Goal: Task Accomplishment & Management: Complete application form

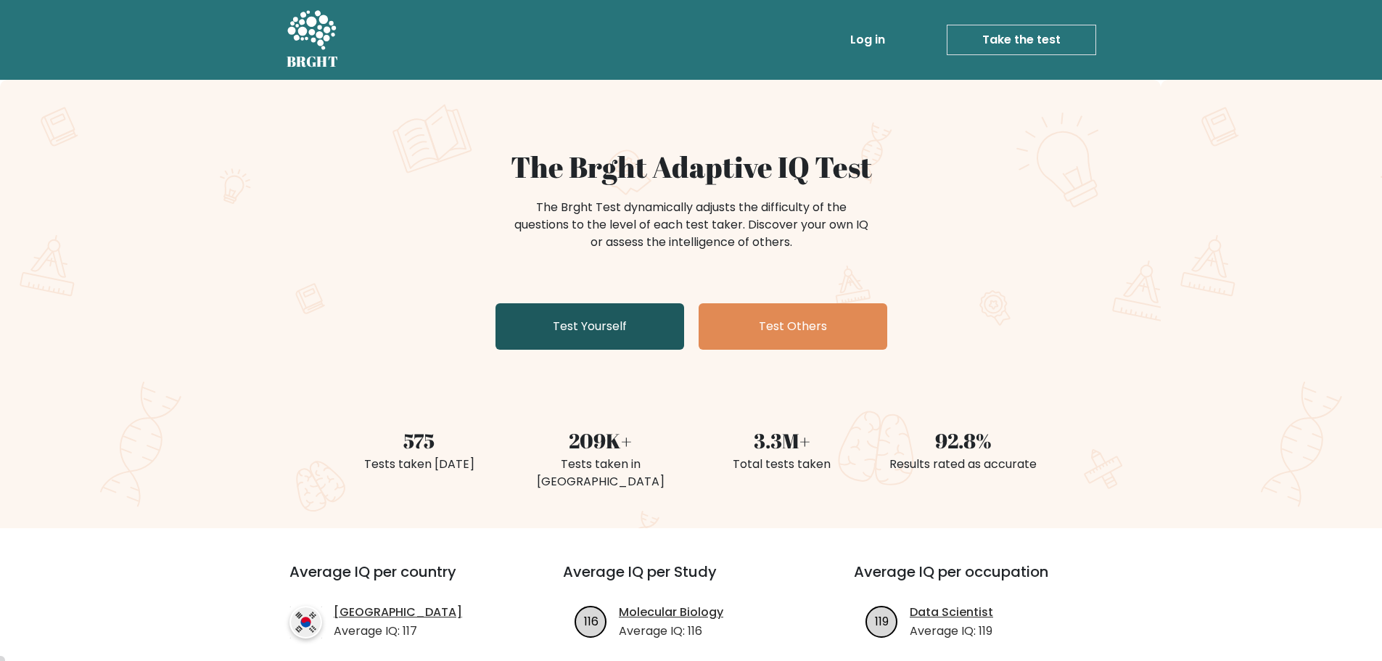
click at [574, 332] on link "Test Yourself" at bounding box center [589, 326] width 189 height 46
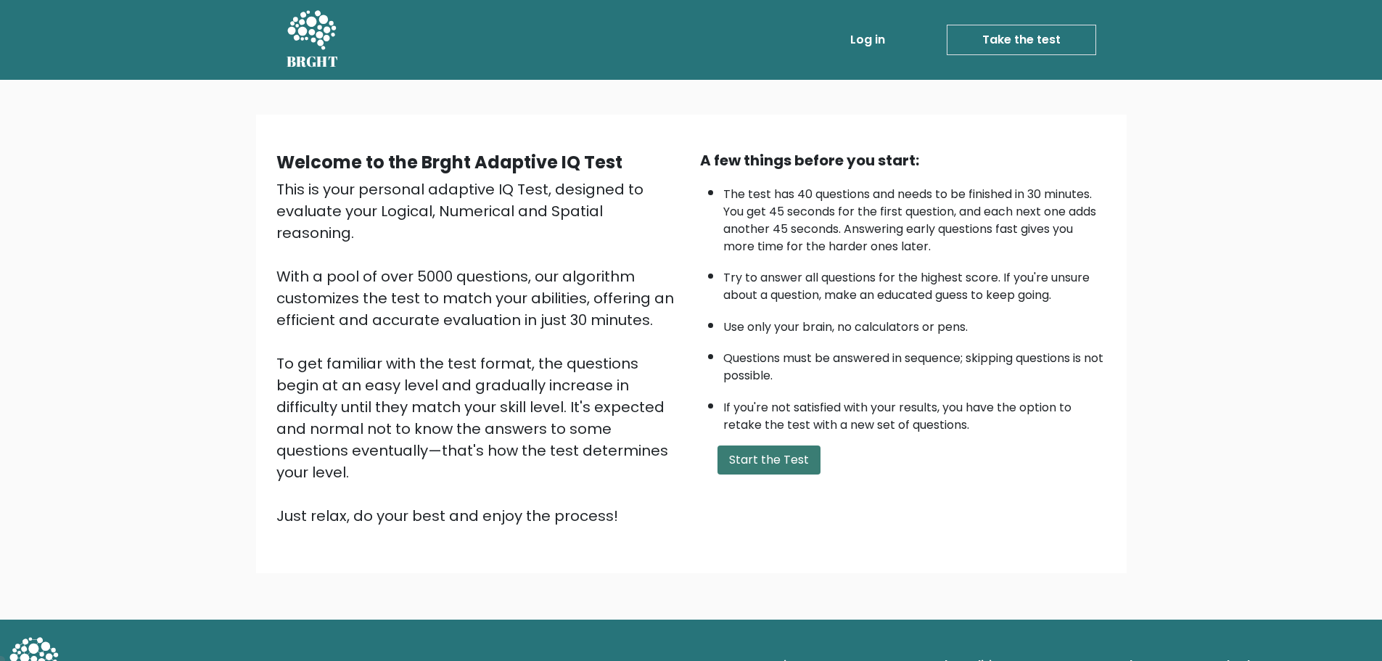
click at [793, 464] on button "Start the Test" at bounding box center [768, 459] width 103 height 29
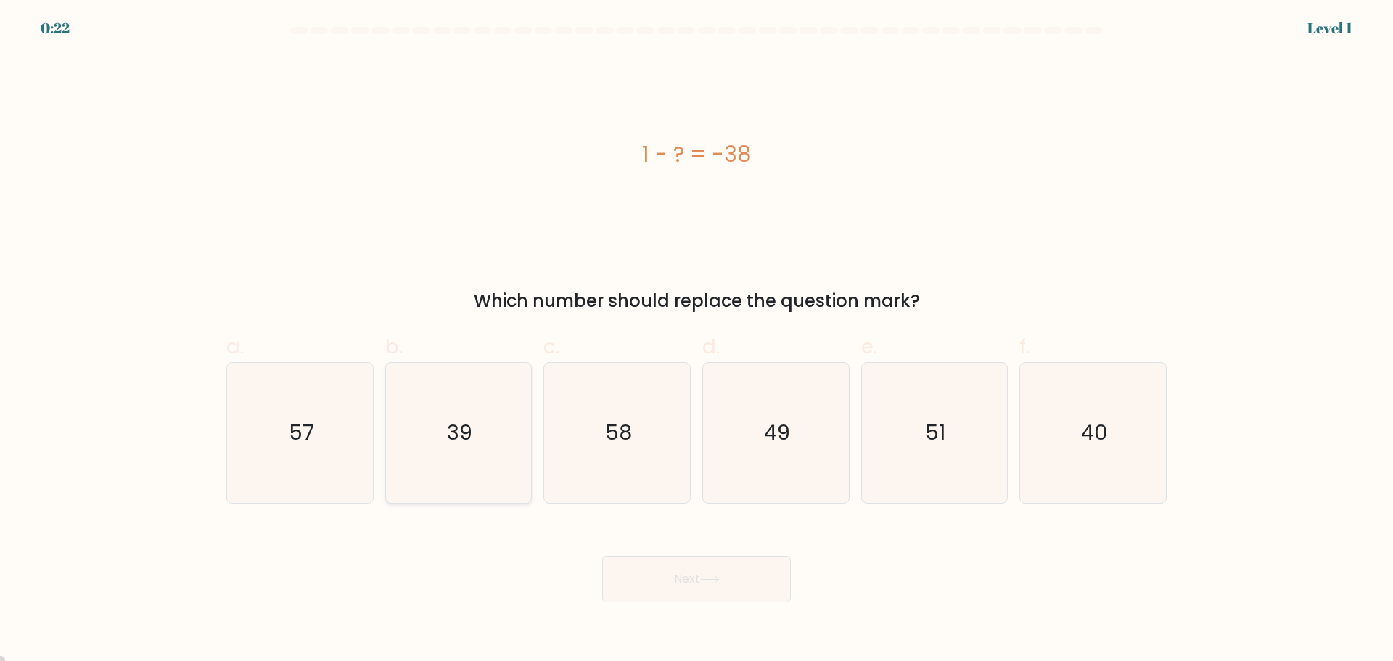
click at [503, 450] on icon "39" at bounding box center [458, 433] width 140 height 140
click at [696, 340] on input "b. 39" at bounding box center [696, 335] width 1 height 9
radio input "true"
click at [723, 588] on button "Next" at bounding box center [696, 579] width 189 height 46
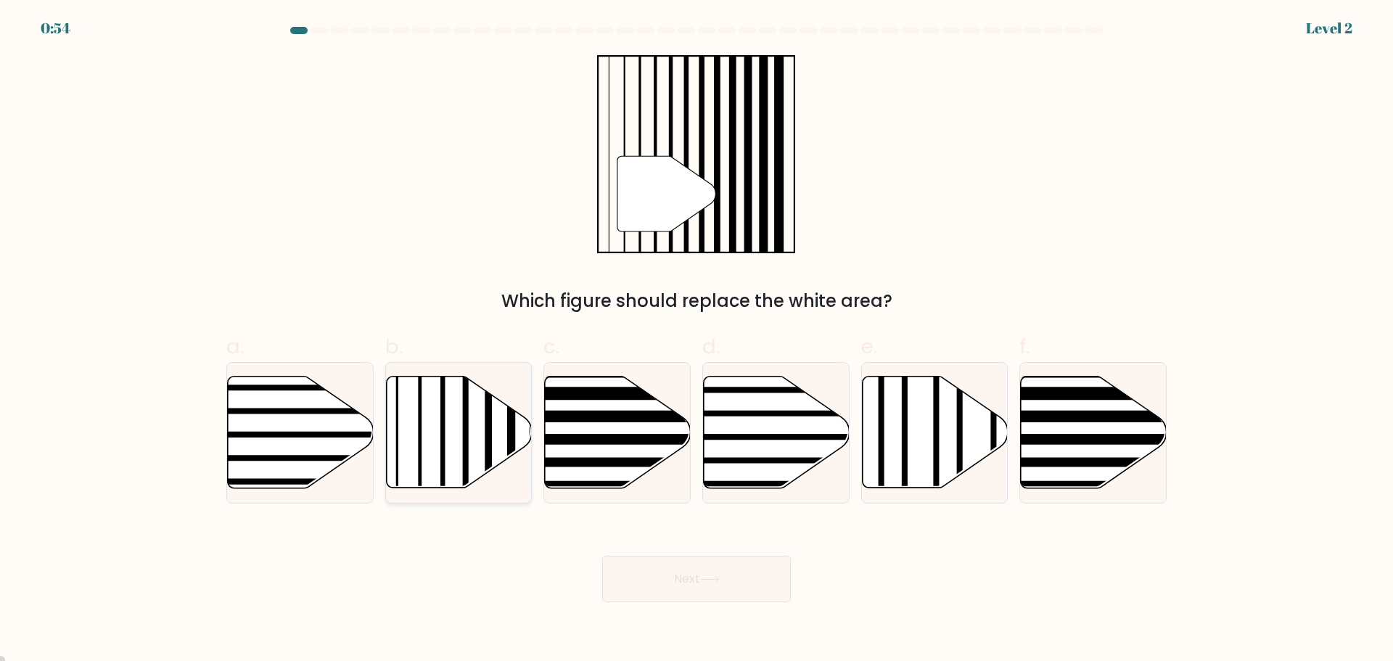
click at [480, 402] on icon at bounding box center [459, 432] width 146 height 112
click at [696, 340] on input "b." at bounding box center [696, 335] width 1 height 9
radio input "true"
click at [696, 583] on button "Next" at bounding box center [696, 579] width 189 height 46
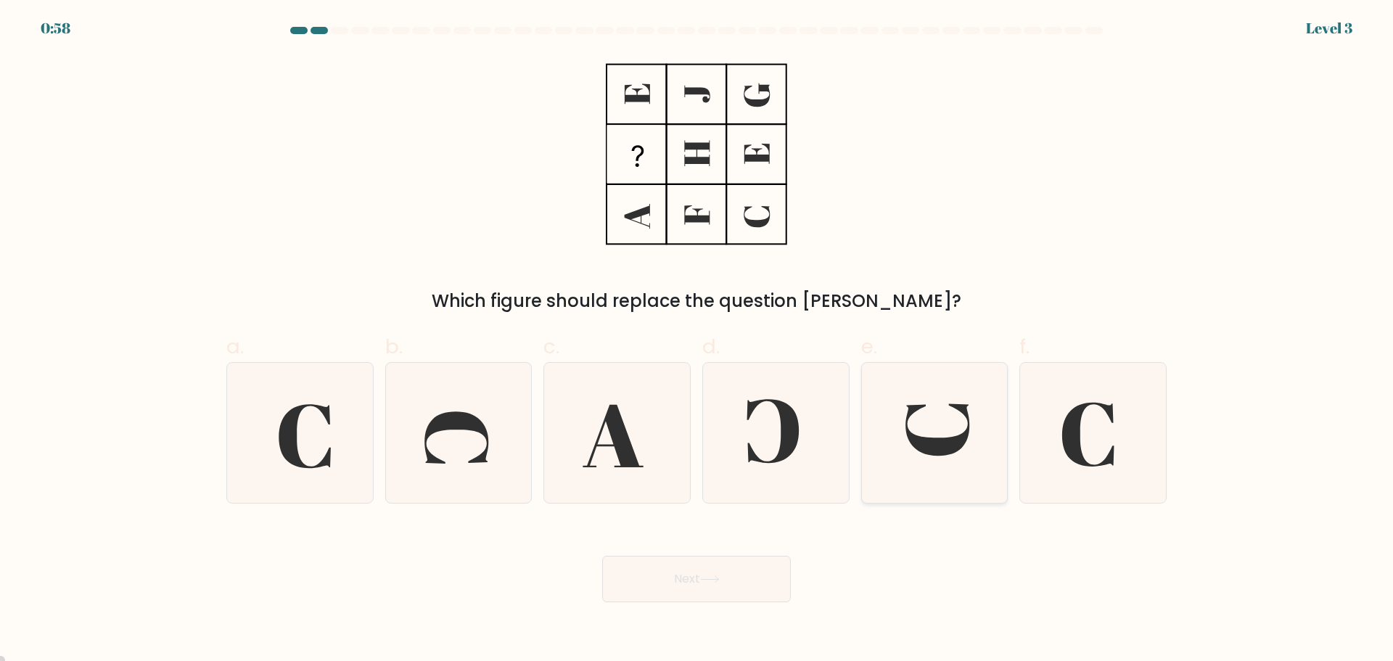
click at [966, 423] on icon at bounding box center [934, 433] width 140 height 140
click at [697, 340] on input "e." at bounding box center [696, 335] width 1 height 9
radio input "true"
click at [746, 587] on button "Next" at bounding box center [696, 579] width 189 height 46
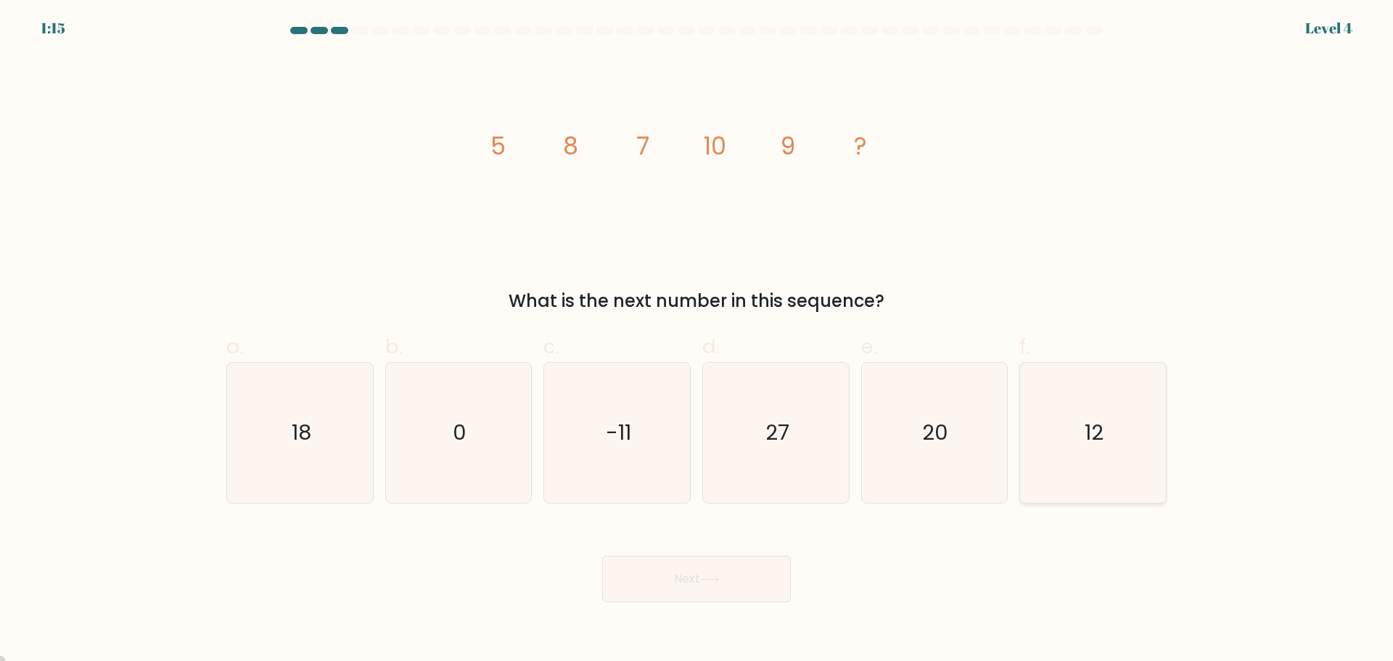
click at [1068, 441] on icon "12" at bounding box center [1093, 433] width 140 height 140
click at [697, 340] on input "f. 12" at bounding box center [696, 335] width 1 height 9
radio input "true"
click at [701, 575] on button "Next" at bounding box center [696, 579] width 189 height 46
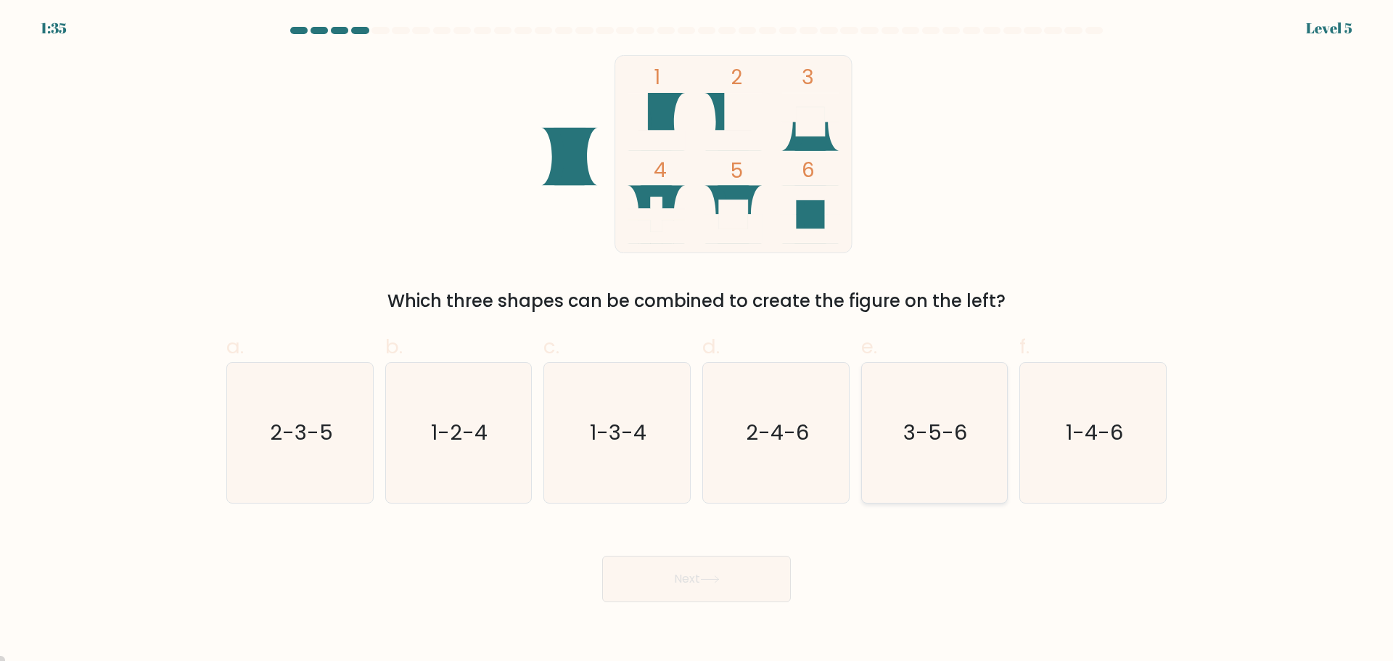
click at [938, 461] on icon "3-5-6" at bounding box center [934, 433] width 140 height 140
click at [697, 340] on input "e. 3-5-6" at bounding box center [696, 335] width 1 height 9
radio input "true"
click at [700, 573] on button "Next" at bounding box center [696, 579] width 189 height 46
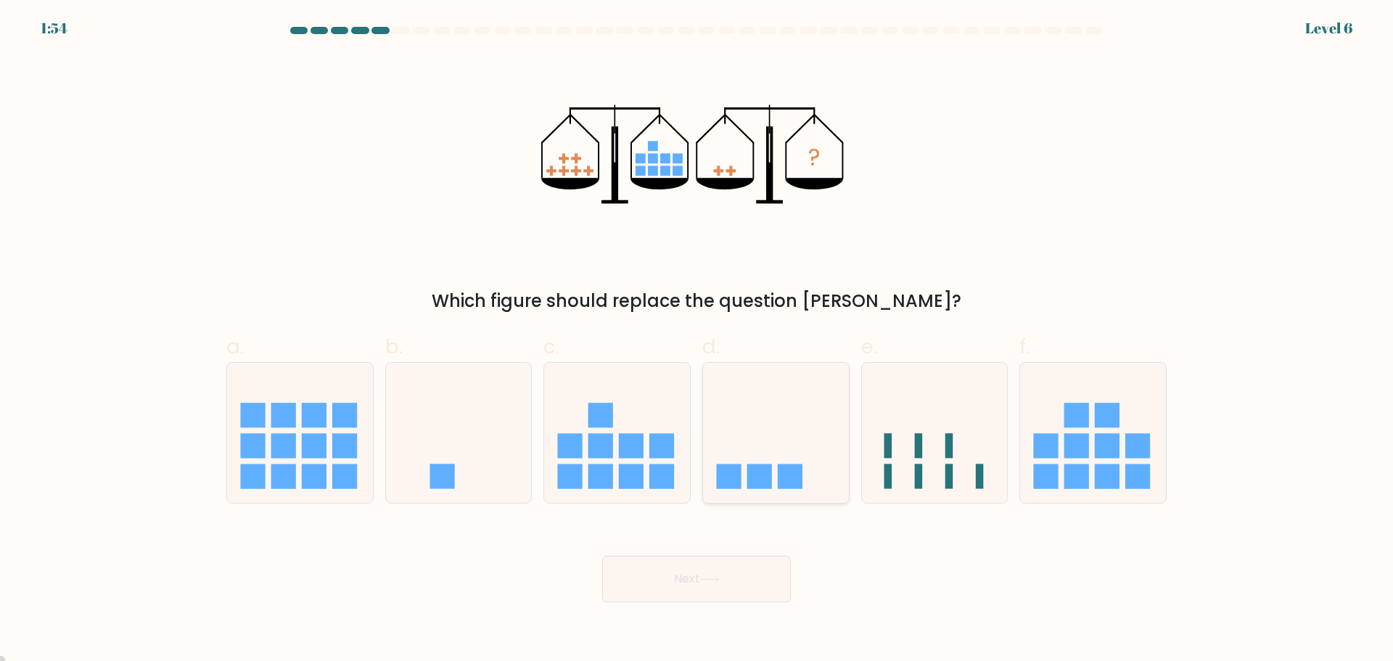
click at [773, 473] on icon at bounding box center [776, 432] width 146 height 120
click at [697, 340] on input "d." at bounding box center [696, 335] width 1 height 9
radio input "true"
click at [742, 587] on button "Next" at bounding box center [696, 579] width 189 height 46
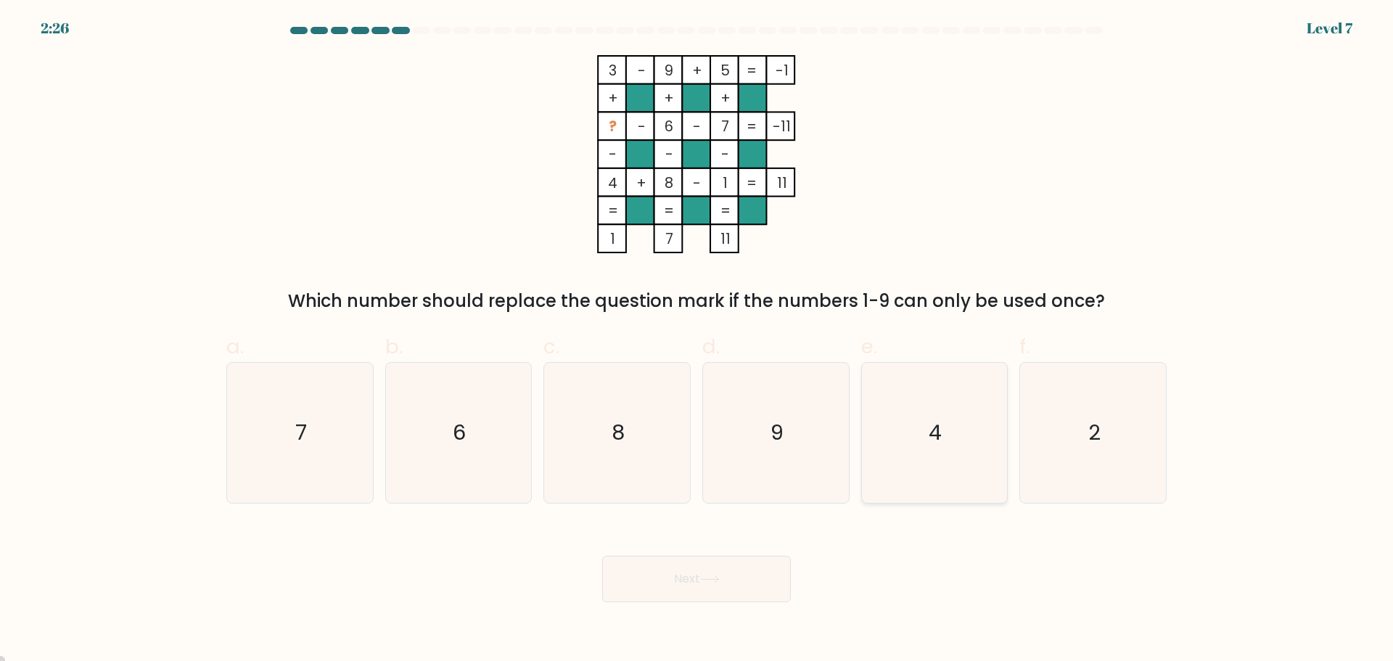
click at [945, 433] on icon "4" at bounding box center [934, 433] width 140 height 140
click at [697, 340] on input "e. 4" at bounding box center [696, 335] width 1 height 9
radio input "true"
click at [685, 575] on button "Next" at bounding box center [696, 579] width 189 height 46
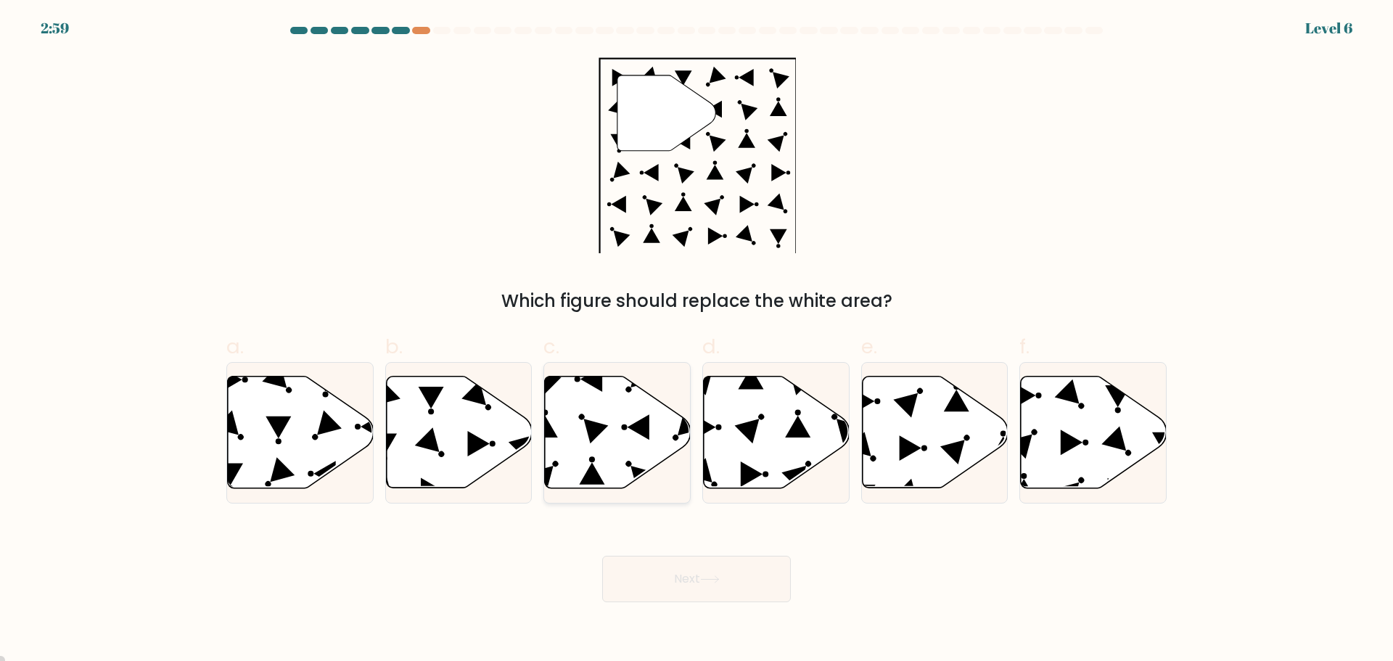
click at [628, 447] on icon at bounding box center [618, 432] width 146 height 112
click at [696, 340] on input "c." at bounding box center [696, 335] width 1 height 9
radio input "true"
click at [694, 581] on button "Next" at bounding box center [696, 579] width 189 height 46
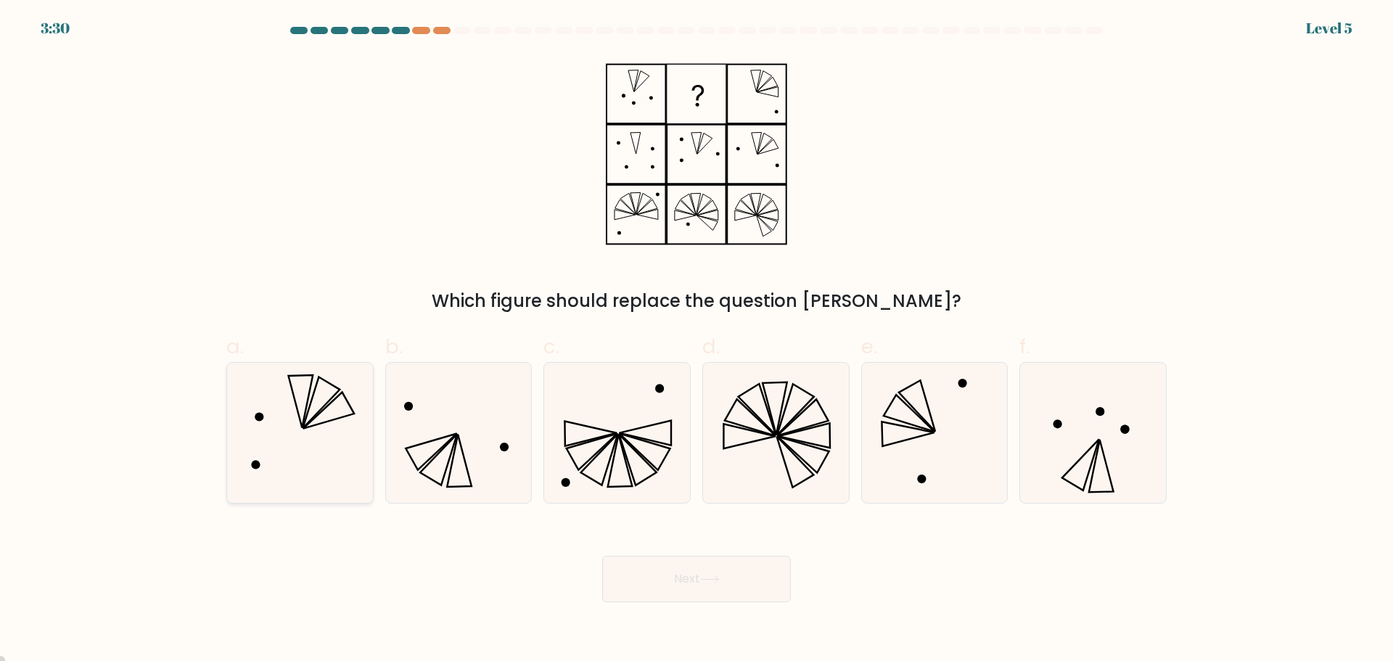
click at [332, 405] on icon at bounding box center [300, 433] width 140 height 140
click at [696, 340] on input "a." at bounding box center [696, 335] width 1 height 9
radio input "true"
click at [718, 576] on icon at bounding box center [710, 579] width 20 height 8
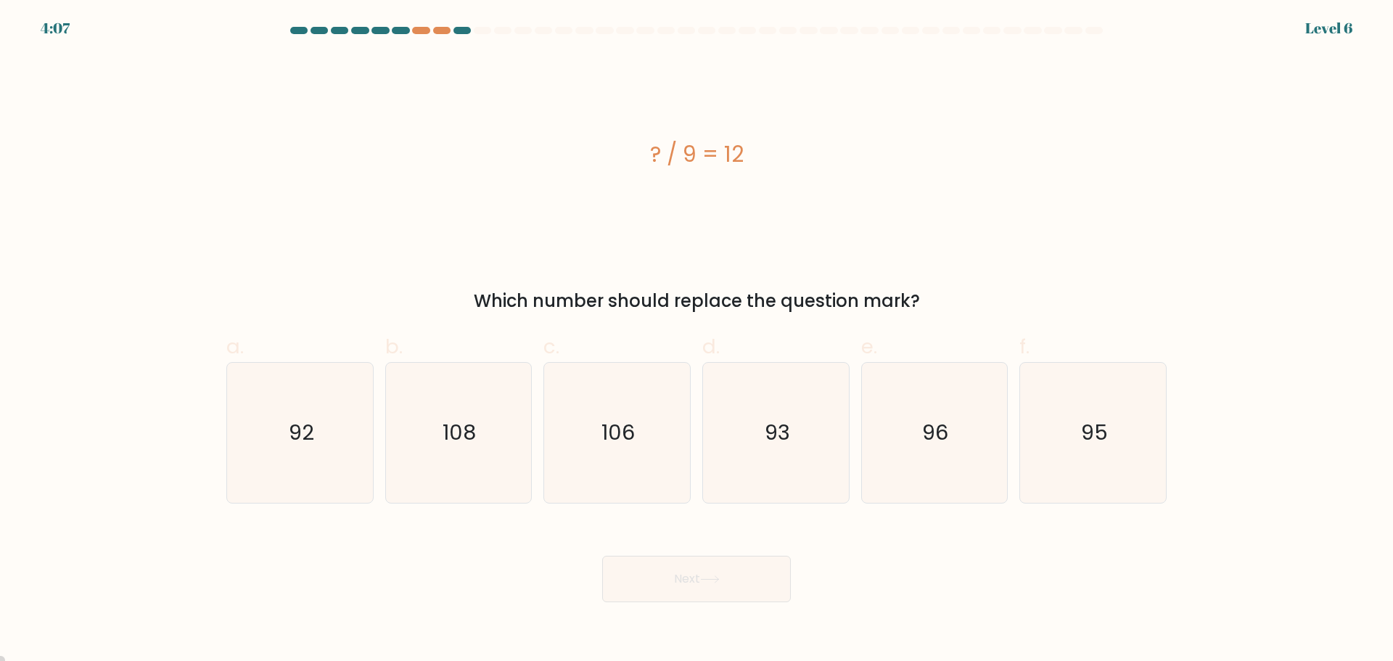
drag, startPoint x: 603, startPoint y: 119, endPoint x: 761, endPoint y: 176, distance: 168.0
click at [761, 176] on div "? / 9 = 12" at bounding box center [696, 154] width 940 height 198
copy div "? / 9 = 12"
click at [421, 457] on icon "108" at bounding box center [458, 433] width 140 height 140
click at [696, 340] on input "b. 108" at bounding box center [696, 335] width 1 height 9
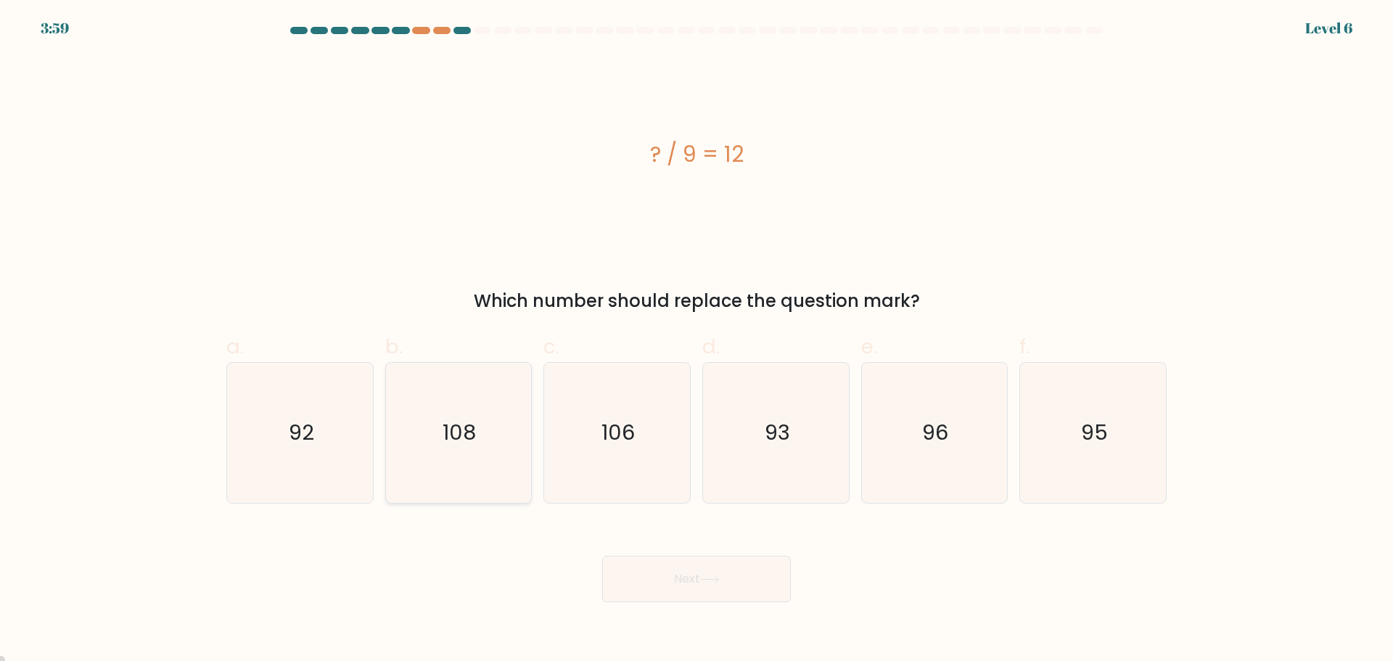
radio input "true"
click at [694, 587] on button "Next" at bounding box center [696, 579] width 189 height 46
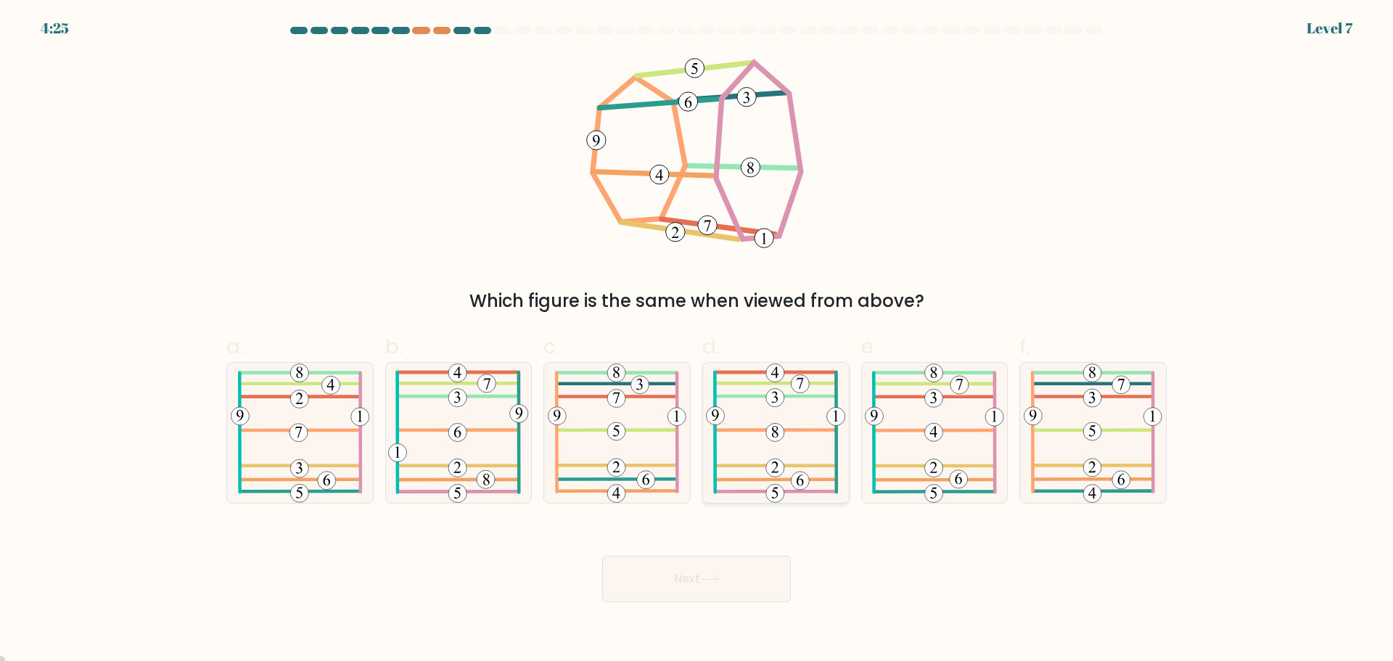
click at [802, 450] on icon at bounding box center [775, 433] width 139 height 140
click at [697, 340] on input "d." at bounding box center [696, 335] width 1 height 9
radio input "true"
click at [753, 580] on button "Next" at bounding box center [696, 579] width 189 height 46
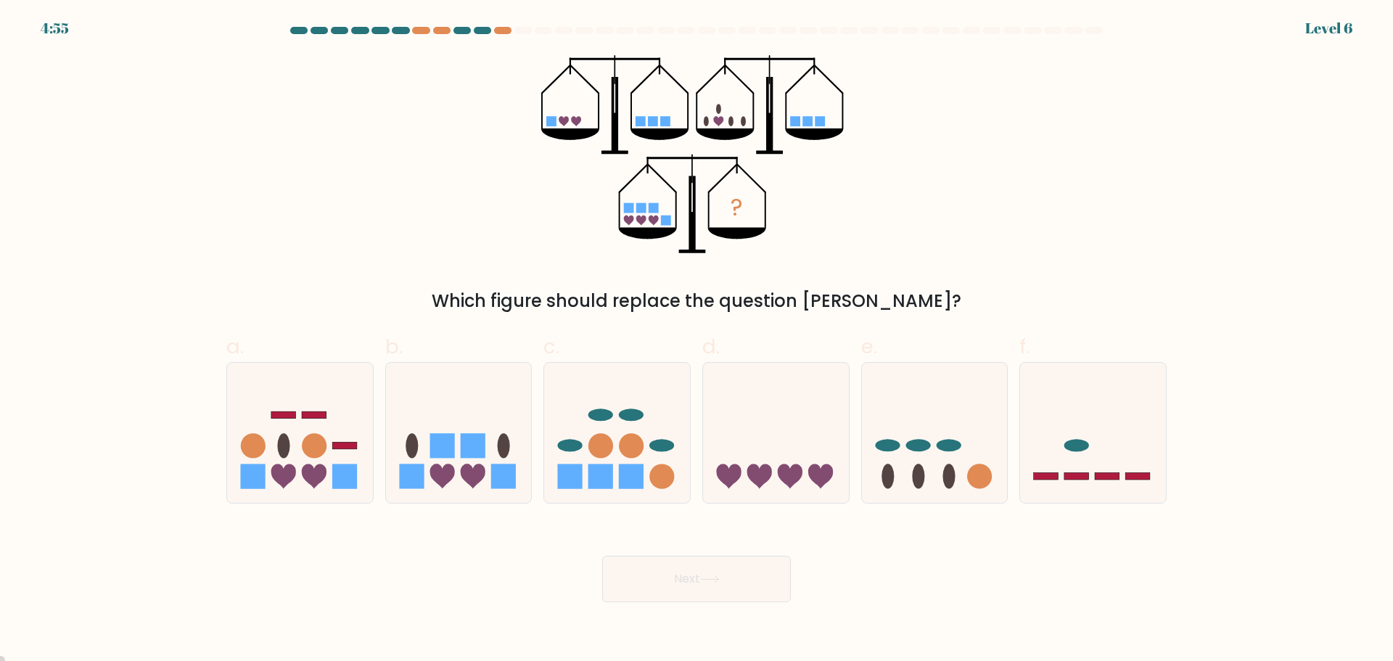
click at [894, 600] on div "Next" at bounding box center [697, 561] width 958 height 81
click at [979, 448] on icon at bounding box center [935, 432] width 146 height 120
click at [697, 340] on input "e." at bounding box center [696, 335] width 1 height 9
radio input "true"
click at [704, 575] on icon at bounding box center [710, 579] width 20 height 8
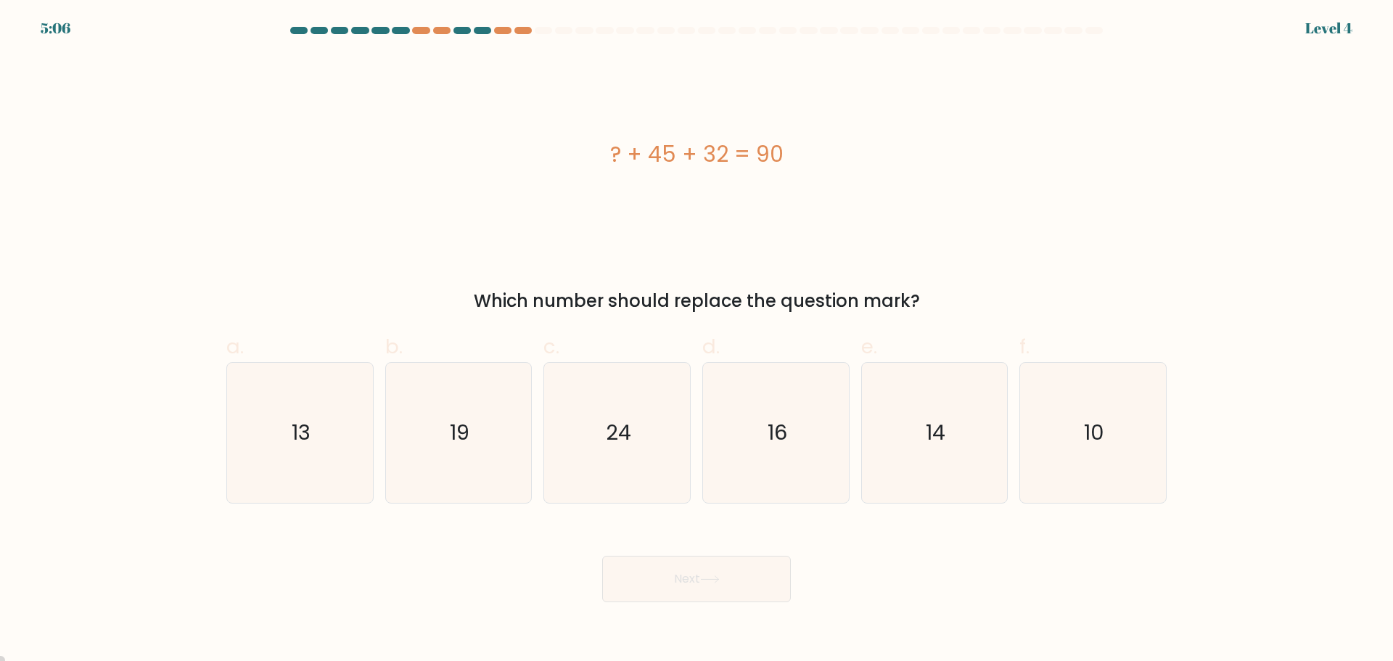
click at [564, 119] on div "? + 45 + 32 = 90" at bounding box center [696, 154] width 940 height 198
drag, startPoint x: 420, startPoint y: 126, endPoint x: 794, endPoint y: 178, distance: 377.1
click at [794, 178] on div "? + 45 + 32 = 90" at bounding box center [696, 154] width 940 height 198
copy div "? + 45 + 32 = 90"
click at [301, 429] on text "13" at bounding box center [301, 432] width 19 height 29
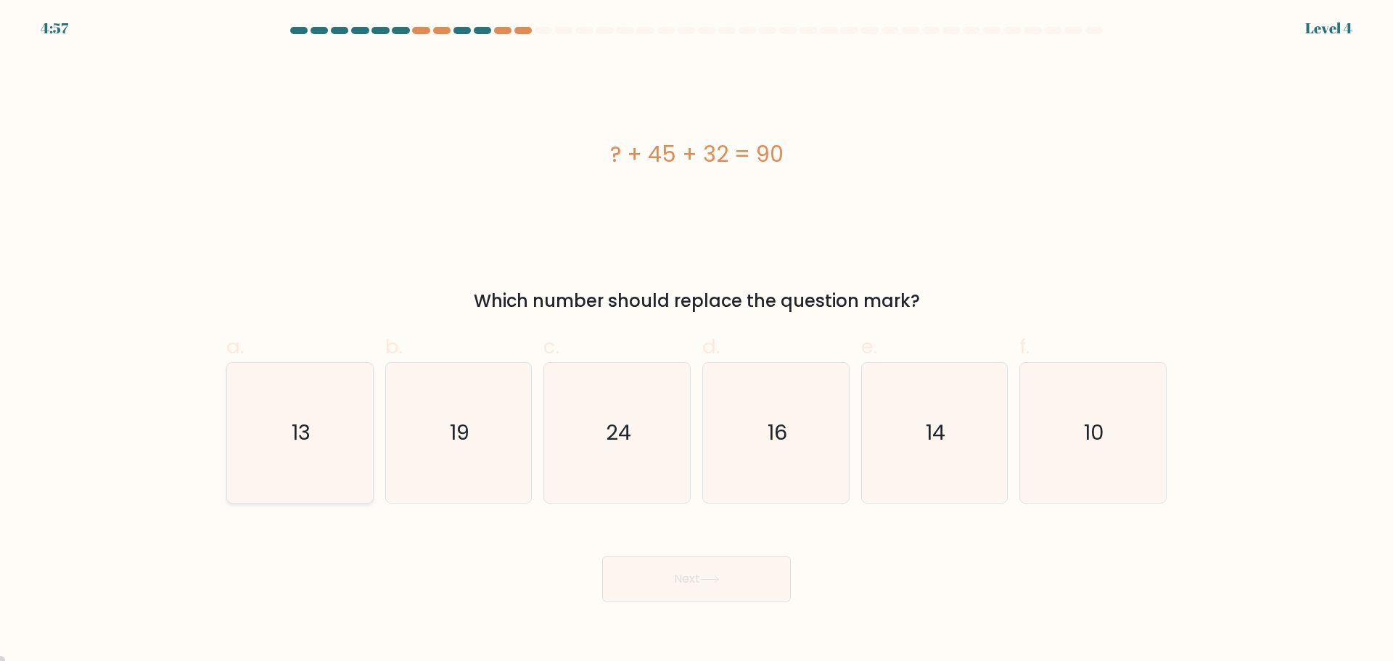
click at [696, 340] on input "a. 13" at bounding box center [696, 335] width 1 height 9
radio input "true"
click at [658, 577] on button "Next" at bounding box center [696, 579] width 189 height 46
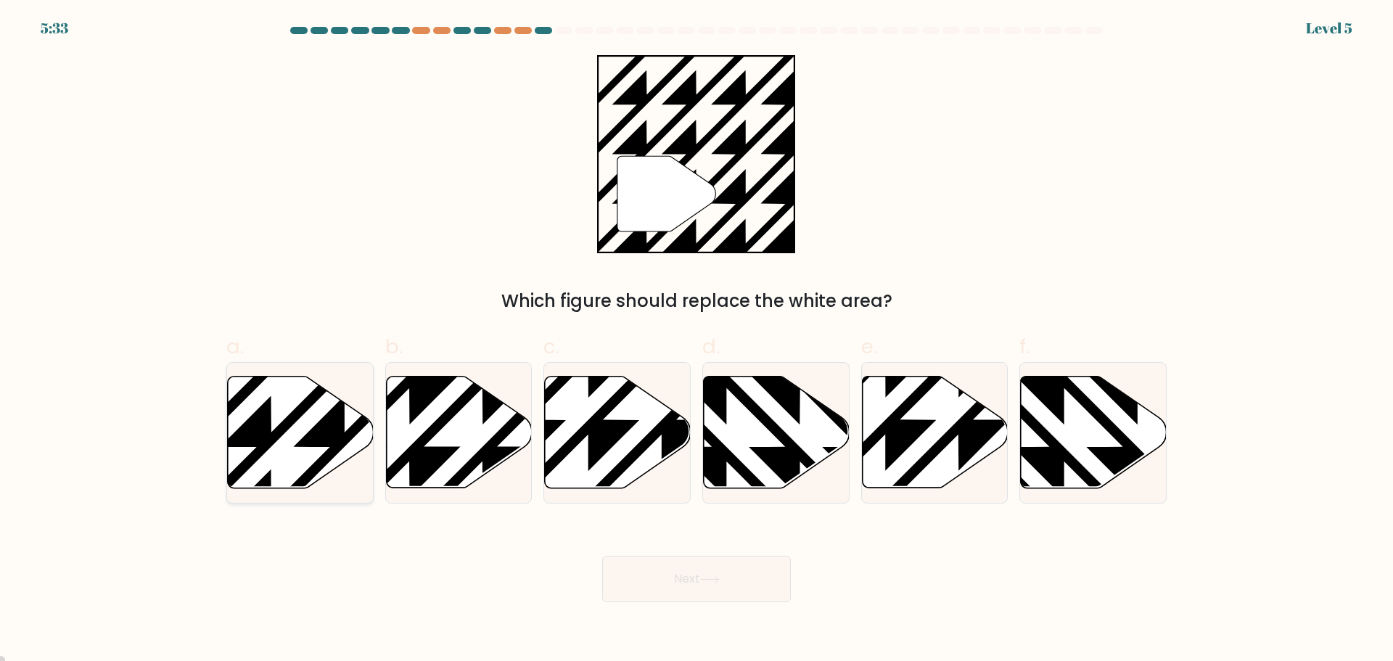
click at [273, 410] on icon at bounding box center [301, 432] width 146 height 112
click at [696, 340] on input "a." at bounding box center [696, 335] width 1 height 9
radio input "true"
click at [710, 584] on button "Next" at bounding box center [696, 579] width 189 height 46
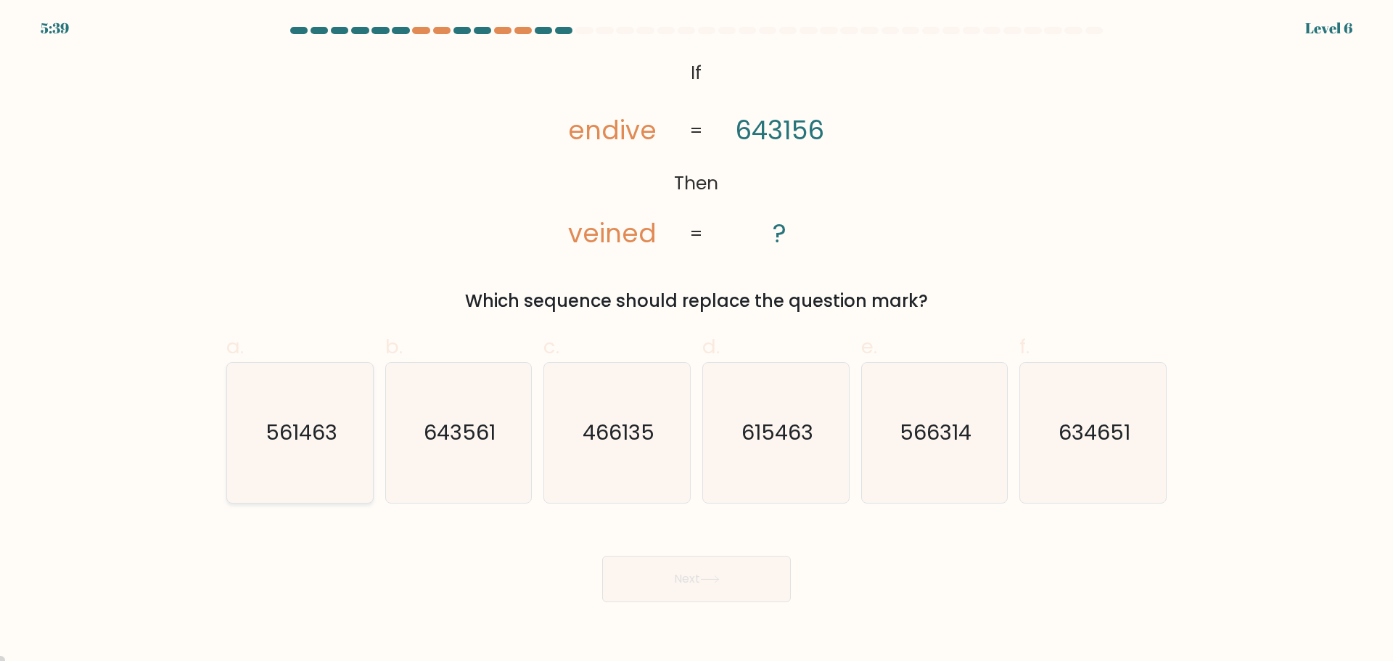
drag, startPoint x: 294, startPoint y: 436, endPoint x: 302, endPoint y: 437, distance: 8.0
click at [294, 437] on text "561463" at bounding box center [302, 432] width 72 height 29
click at [696, 340] on input "a. 561463" at bounding box center [696, 335] width 1 height 9
radio input "true"
click at [672, 566] on button "Next" at bounding box center [696, 579] width 189 height 46
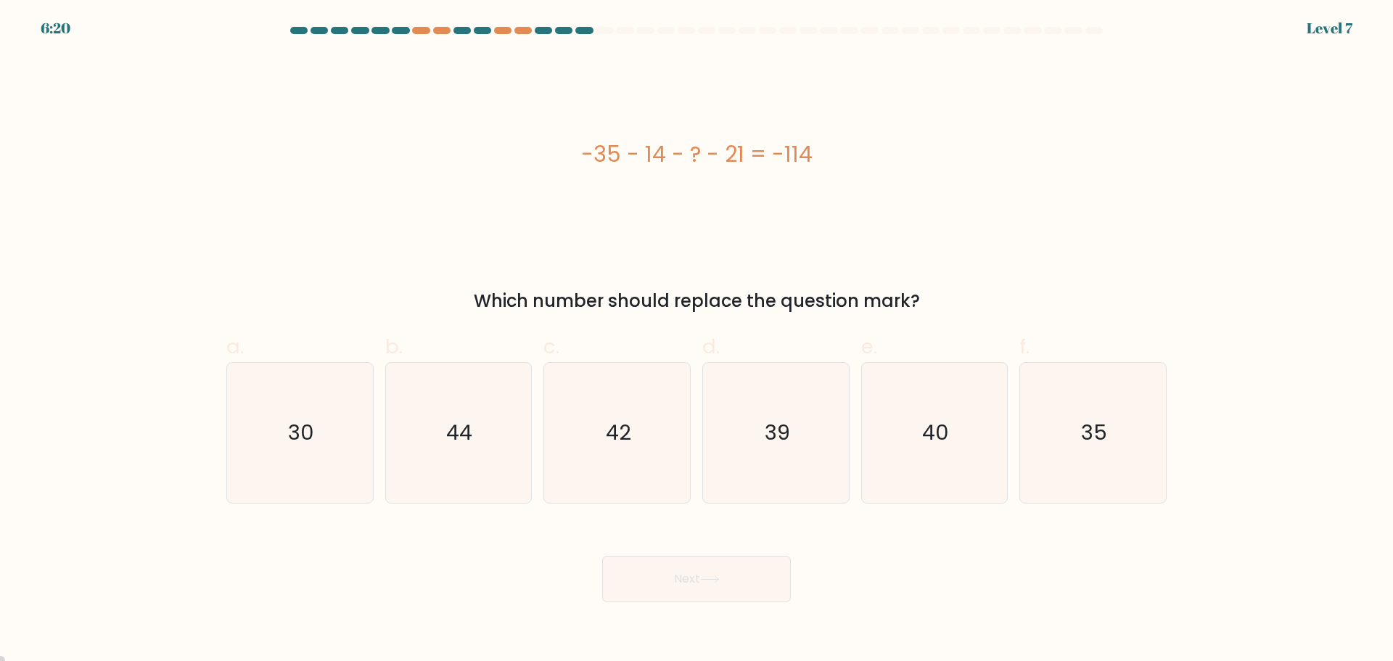
drag, startPoint x: 567, startPoint y: 139, endPoint x: 850, endPoint y: 165, distance: 284.2
click at [850, 165] on div "-35 - 14 - ? - 21 = -114" at bounding box center [696, 154] width 940 height 33
copy div "-35 - 14 - ? - 21 = -114"
click at [474, 431] on icon "44" at bounding box center [458, 433] width 140 height 140
click at [696, 340] on input "b. 44" at bounding box center [696, 335] width 1 height 9
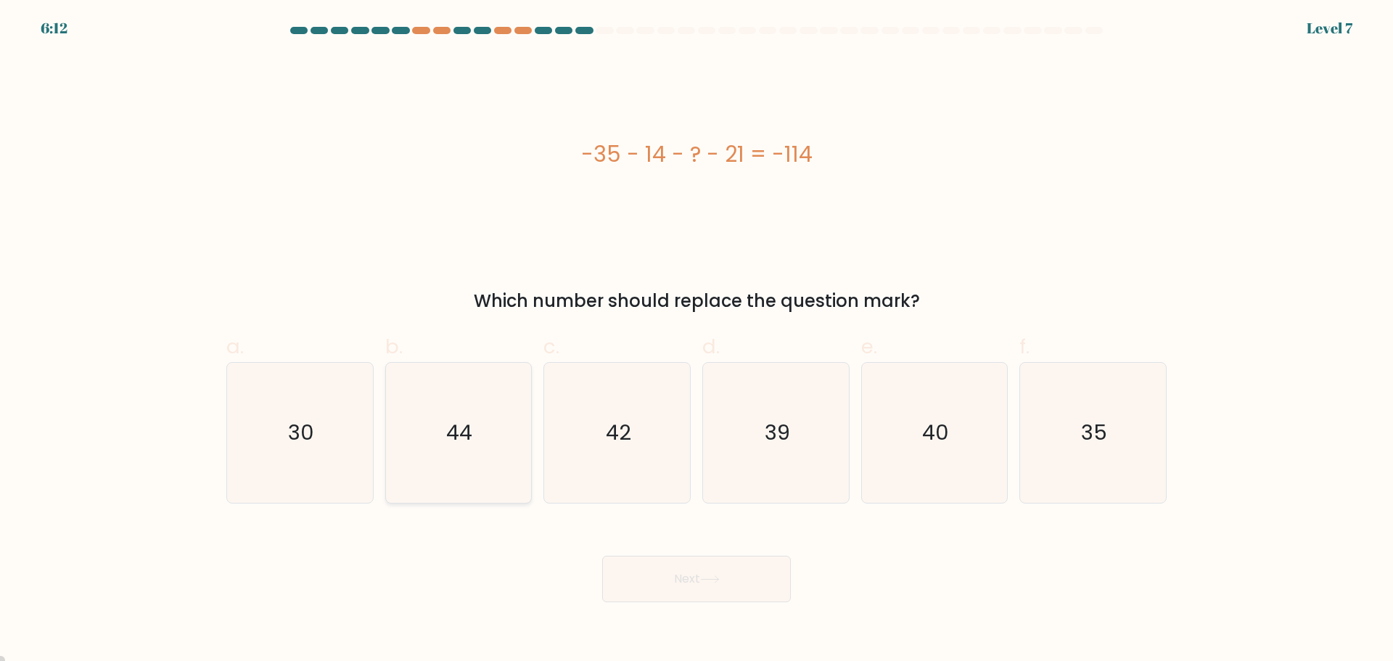
radio input "true"
click at [752, 583] on button "Next" at bounding box center [696, 579] width 189 height 46
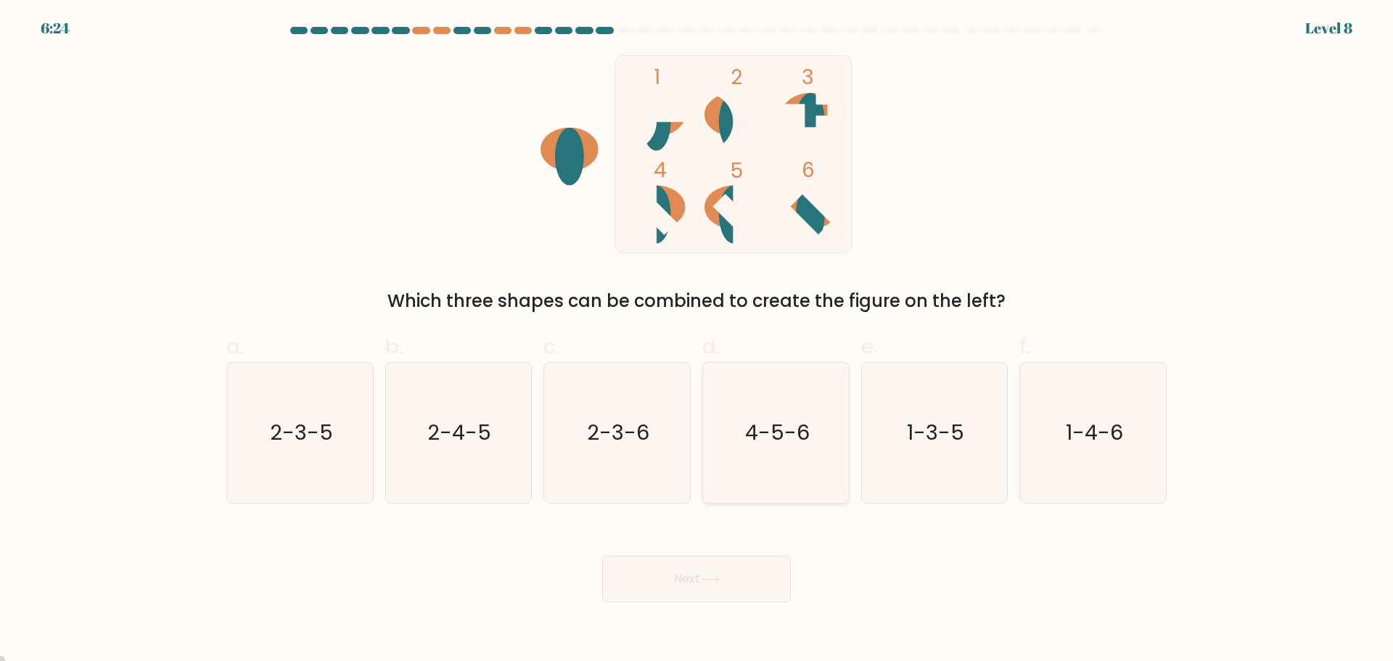
click at [733, 372] on icon "4-5-6" at bounding box center [776, 433] width 140 height 140
click at [697, 340] on input "d. 4-5-6" at bounding box center [696, 335] width 1 height 9
radio input "true"
click at [692, 585] on button "Next" at bounding box center [696, 579] width 189 height 46
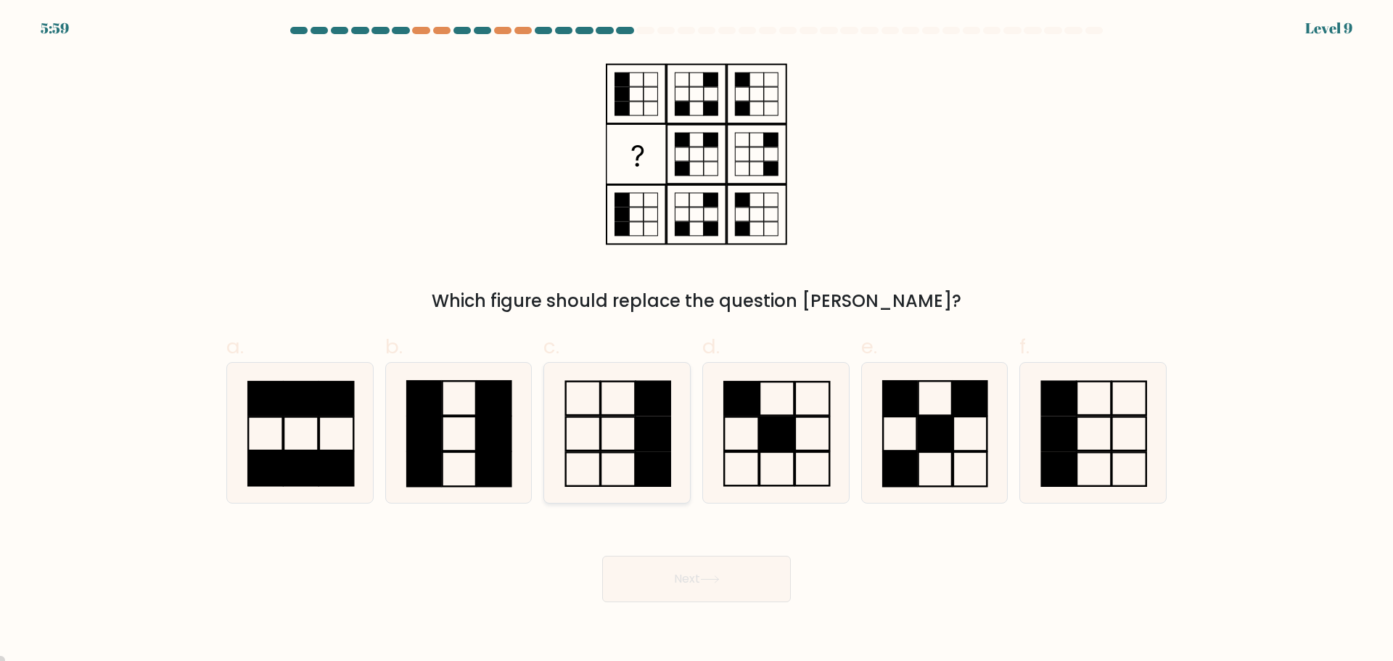
click at [614, 456] on icon at bounding box center [617, 433] width 140 height 140
click at [696, 340] on input "c." at bounding box center [696, 335] width 1 height 9
radio input "true"
click at [750, 585] on button "Next" at bounding box center [696, 579] width 189 height 46
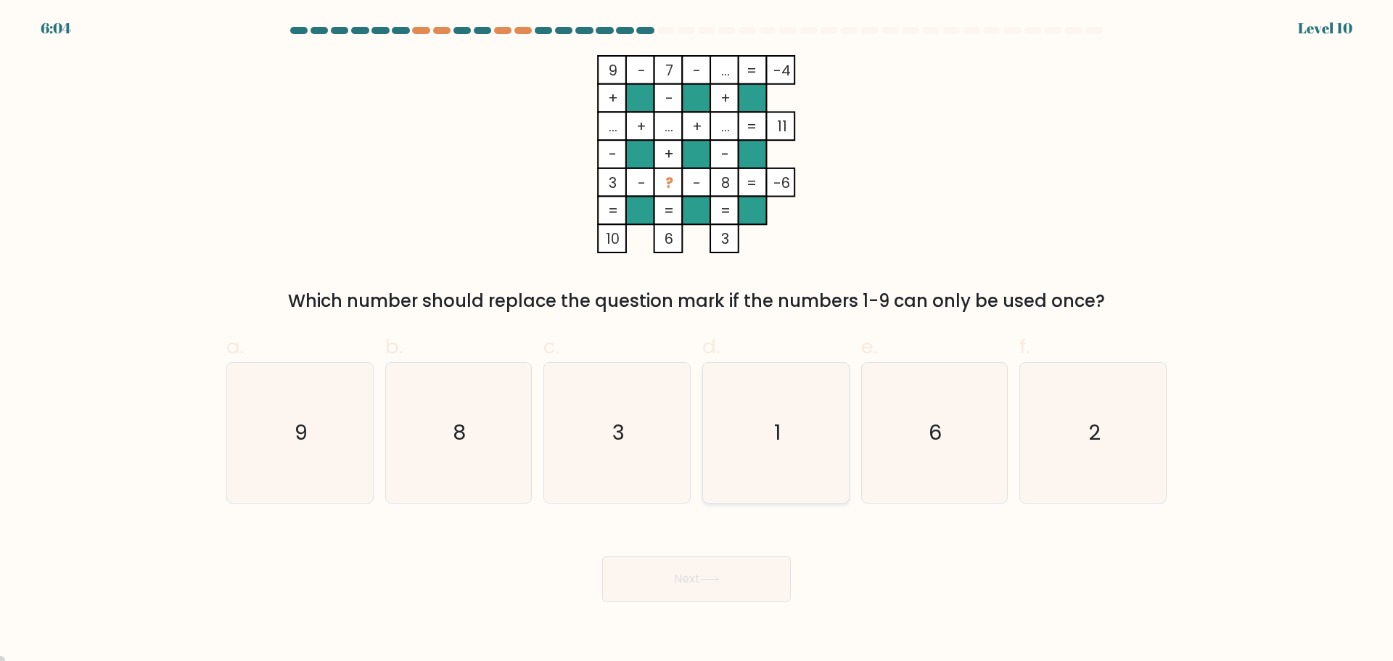
click at [785, 396] on icon "1" at bounding box center [776, 433] width 140 height 140
click at [697, 340] on input "d. 1" at bounding box center [696, 335] width 1 height 9
radio input "true"
click at [765, 578] on button "Next" at bounding box center [696, 579] width 189 height 46
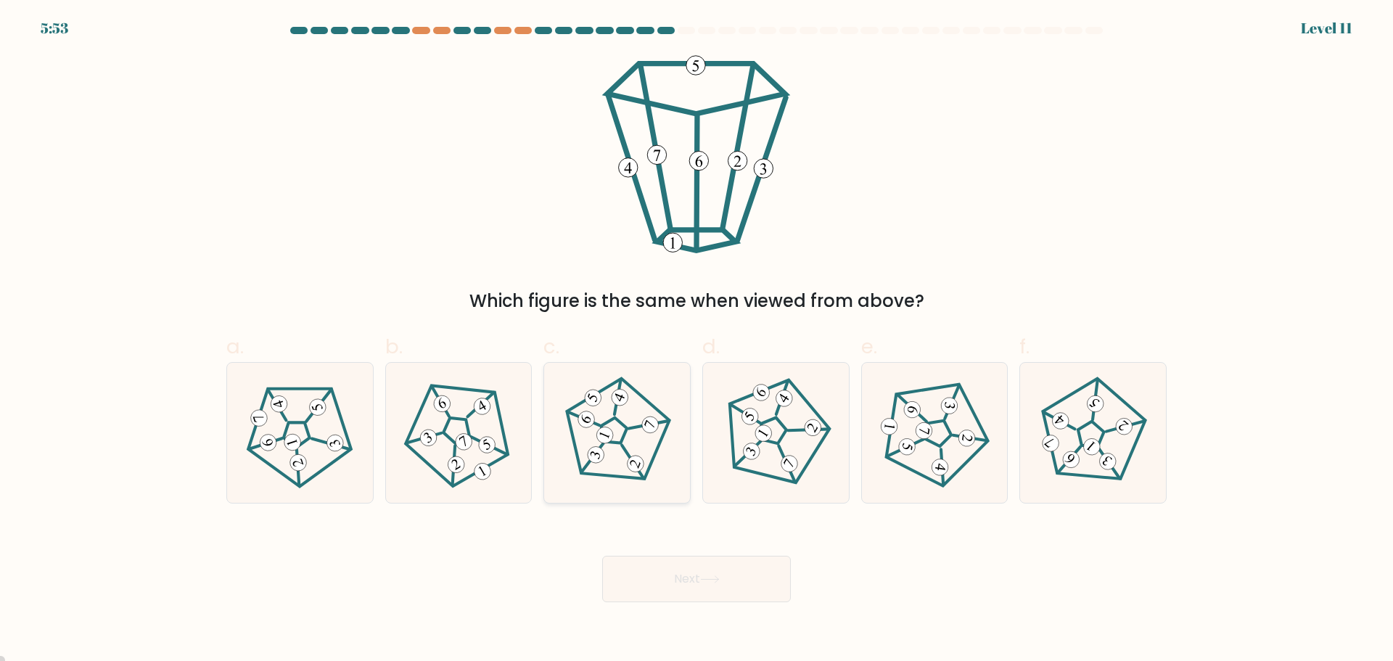
click at [607, 387] on 254 at bounding box center [612, 430] width 131 height 133
click at [696, 340] on input "c." at bounding box center [696, 335] width 1 height 9
radio input "true"
click at [718, 581] on icon at bounding box center [710, 579] width 20 height 8
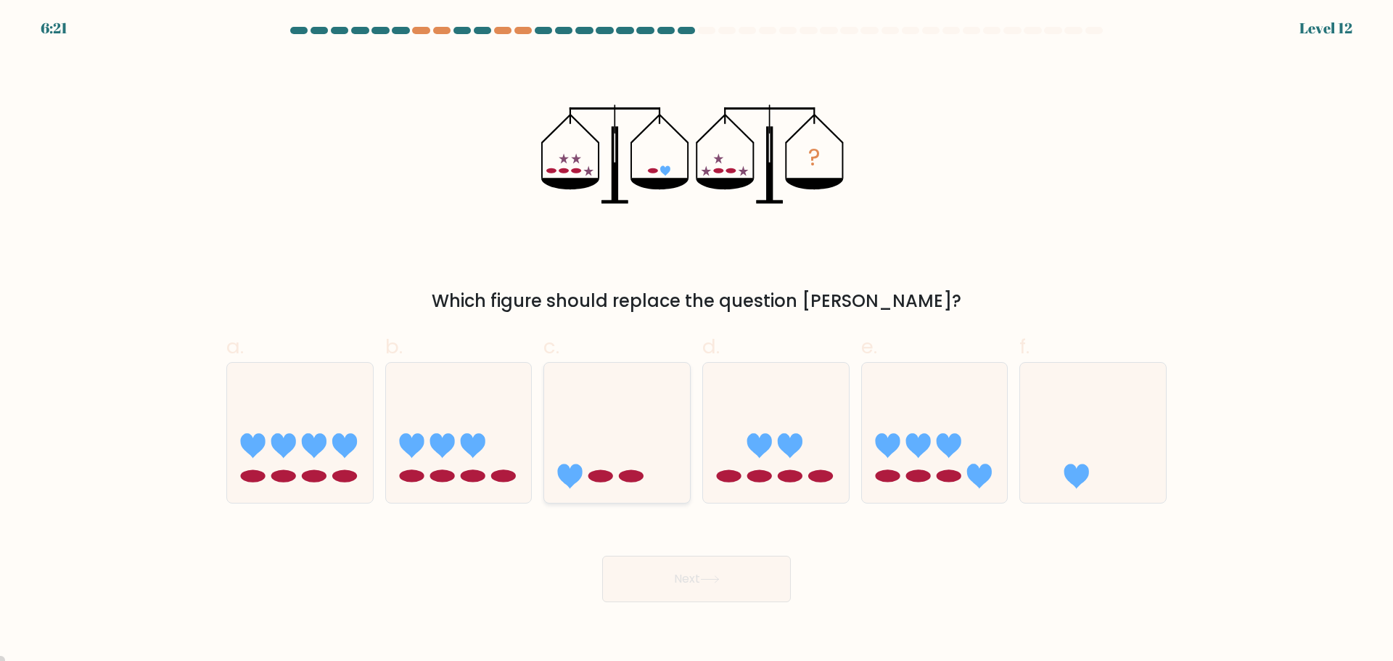
click at [623, 421] on icon at bounding box center [617, 432] width 146 height 120
click at [696, 340] on input "c." at bounding box center [696, 335] width 1 height 9
radio input "true"
click at [738, 577] on button "Next" at bounding box center [696, 579] width 189 height 46
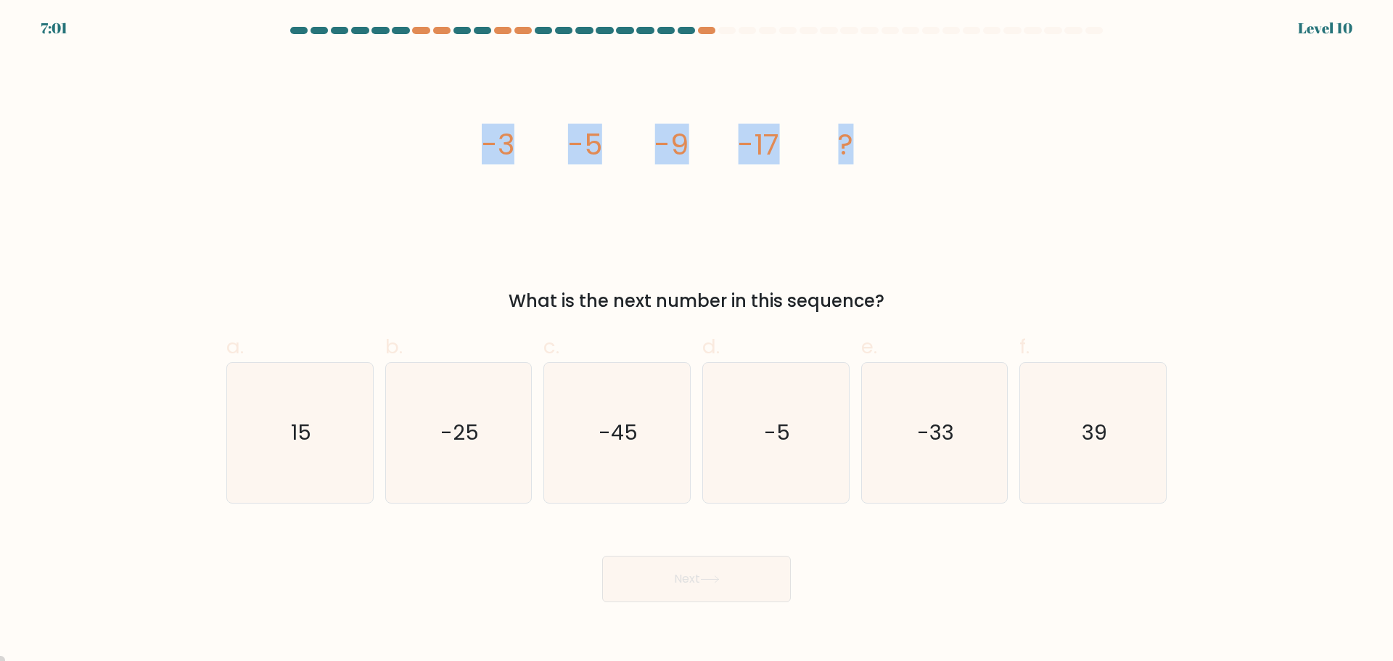
drag, startPoint x: 448, startPoint y: 129, endPoint x: 934, endPoint y: 164, distance: 486.6
click at [934, 164] on div "image/svg+xml -3 -5 -9 -17 ? What is the next number in this sequence?" at bounding box center [697, 184] width 958 height 259
copy g "-3 -5 -9 -17 ?"
click at [966, 459] on icon "-33" at bounding box center [934, 433] width 140 height 140
click at [697, 340] on input "e. -33" at bounding box center [696, 335] width 1 height 9
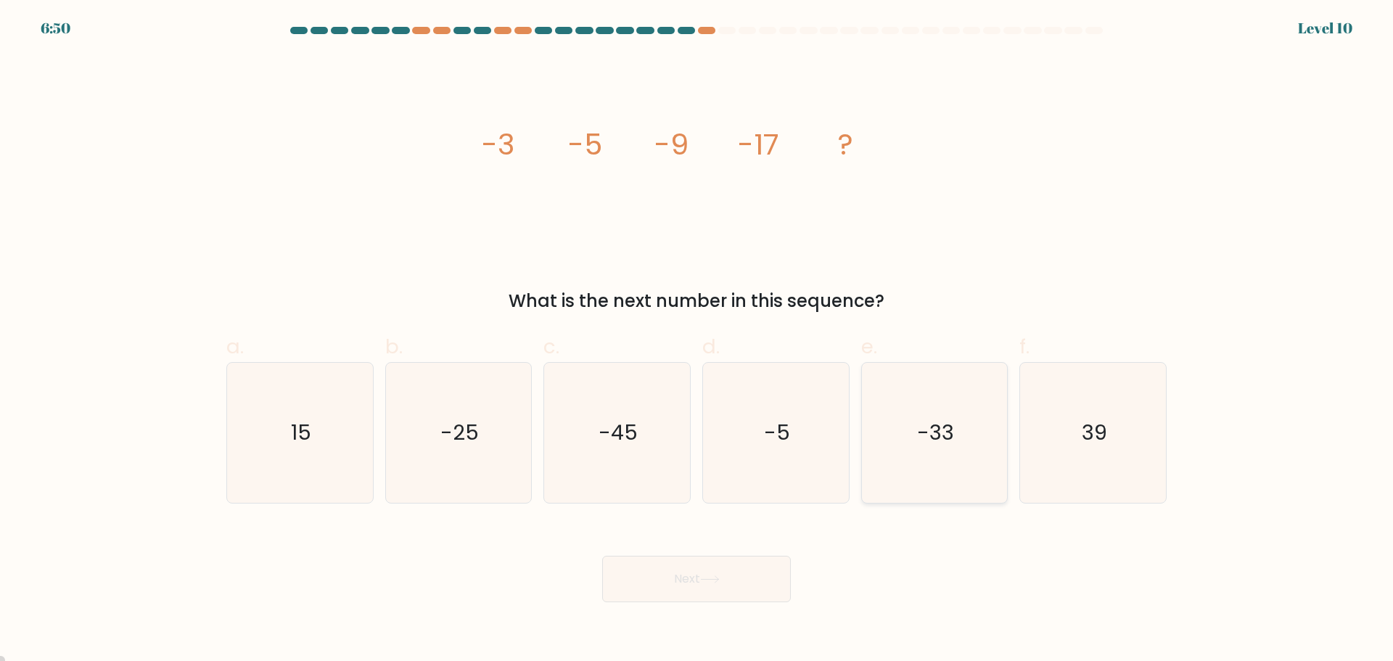
radio input "true"
click at [740, 580] on button "Next" at bounding box center [696, 579] width 189 height 46
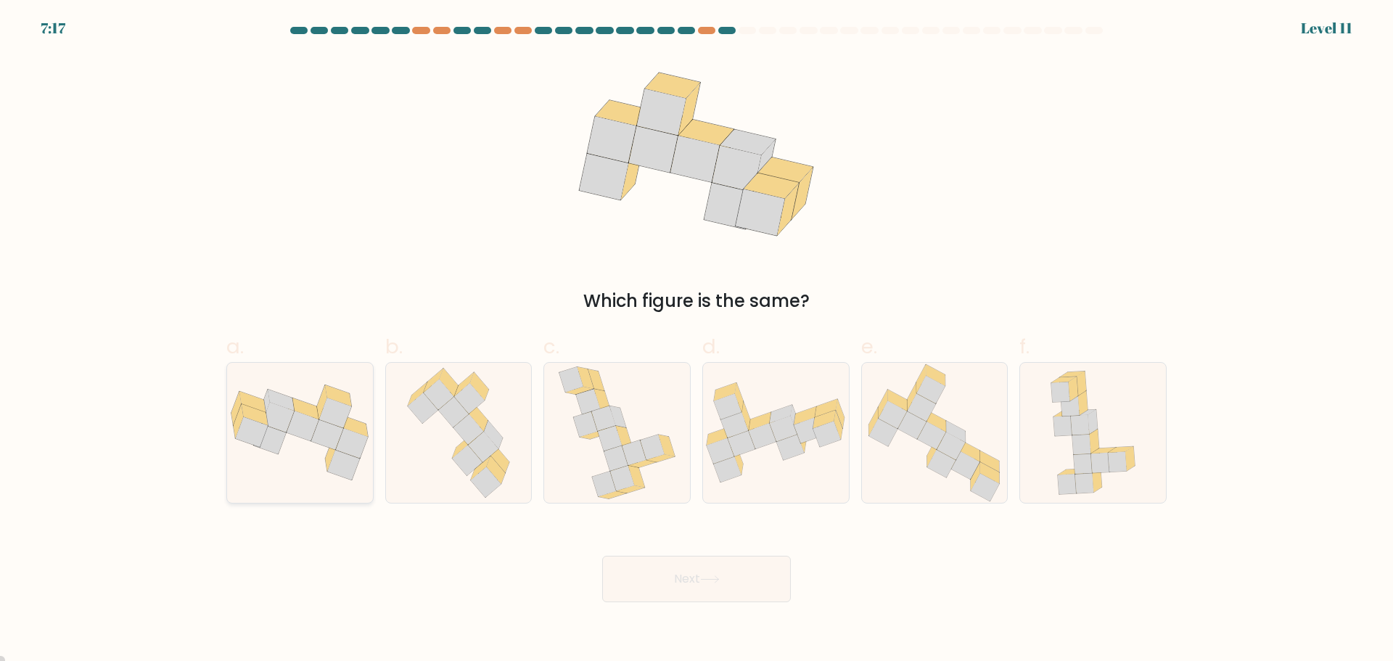
click at [295, 418] on icon at bounding box center [303, 426] width 33 height 30
click at [696, 340] on input "a." at bounding box center [696, 335] width 1 height 9
radio input "true"
drag, startPoint x: 647, startPoint y: 570, endPoint x: 655, endPoint y: 572, distance: 8.1
click at [649, 570] on button "Next" at bounding box center [696, 579] width 189 height 46
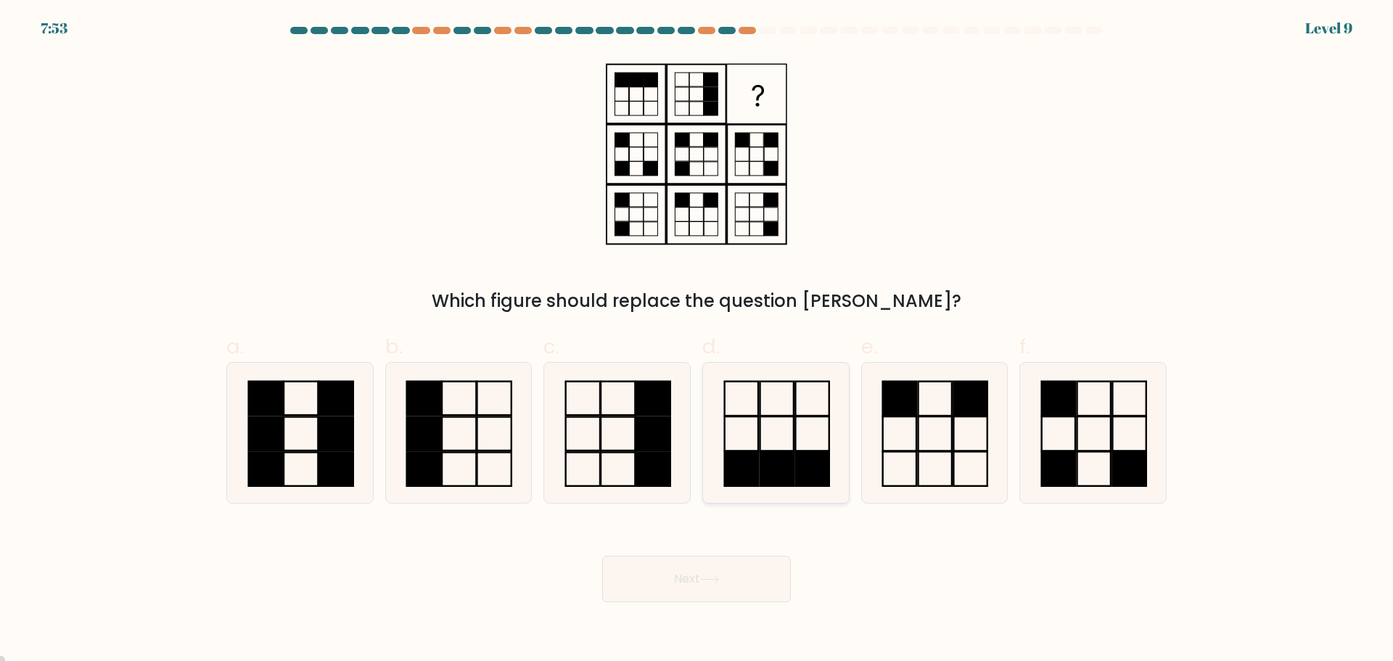
click at [807, 459] on rect at bounding box center [811, 468] width 33 height 34
click at [697, 340] on input "d." at bounding box center [696, 335] width 1 height 9
radio input "true"
click at [765, 579] on button "Next" at bounding box center [696, 579] width 189 height 46
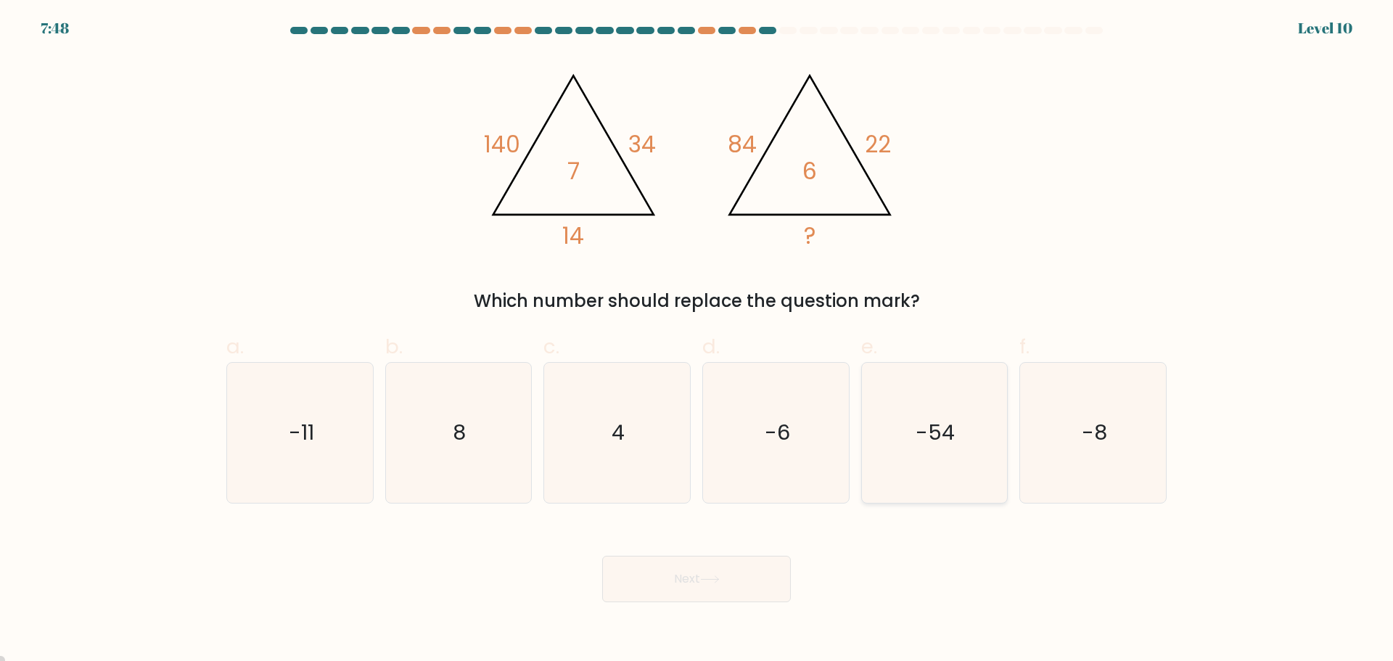
click at [959, 454] on icon "-54" at bounding box center [934, 433] width 140 height 140
click at [697, 340] on input "e. -54" at bounding box center [696, 335] width 1 height 9
radio input "true"
click at [704, 588] on button "Next" at bounding box center [696, 579] width 189 height 46
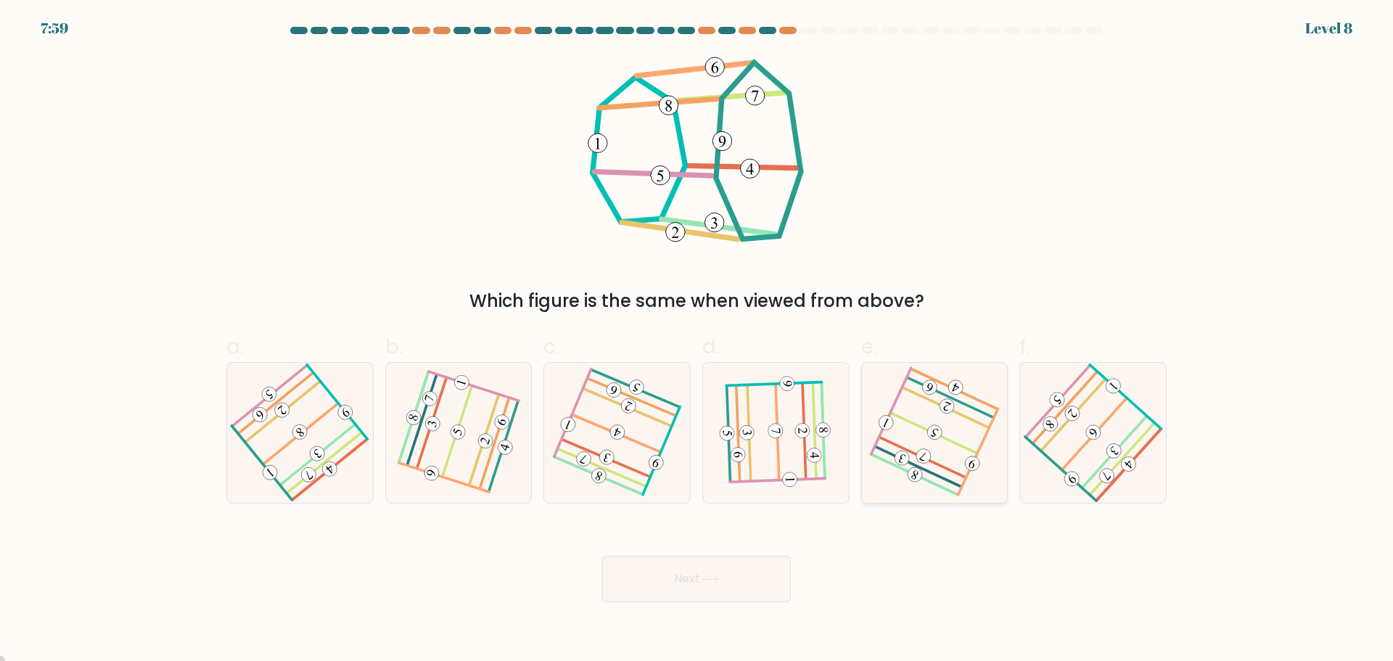
click at [932, 446] on icon at bounding box center [934, 433] width 110 height 112
click at [697, 340] on input "e." at bounding box center [696, 335] width 1 height 9
radio input "true"
click at [743, 590] on button "Next" at bounding box center [696, 579] width 189 height 46
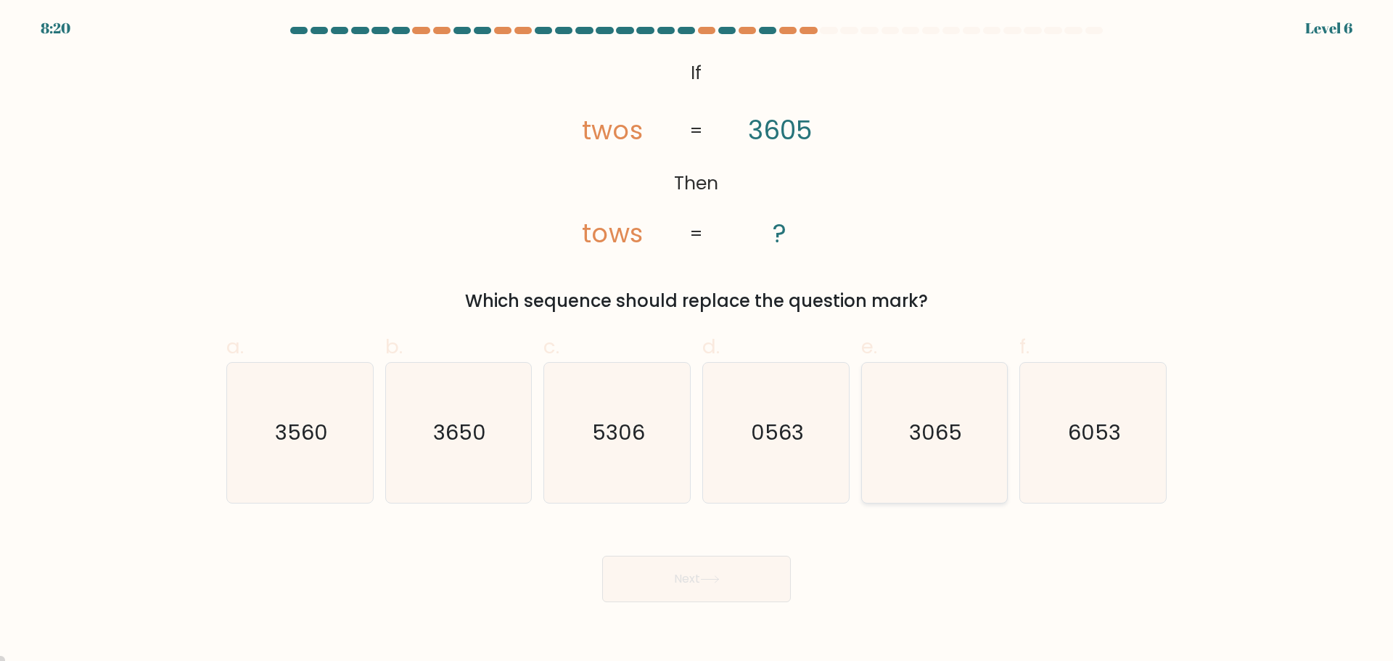
click at [955, 453] on icon "3065" at bounding box center [934, 433] width 140 height 140
click at [697, 340] on input "e. 3065" at bounding box center [696, 335] width 1 height 9
radio input "true"
click at [723, 568] on button "Next" at bounding box center [696, 579] width 189 height 46
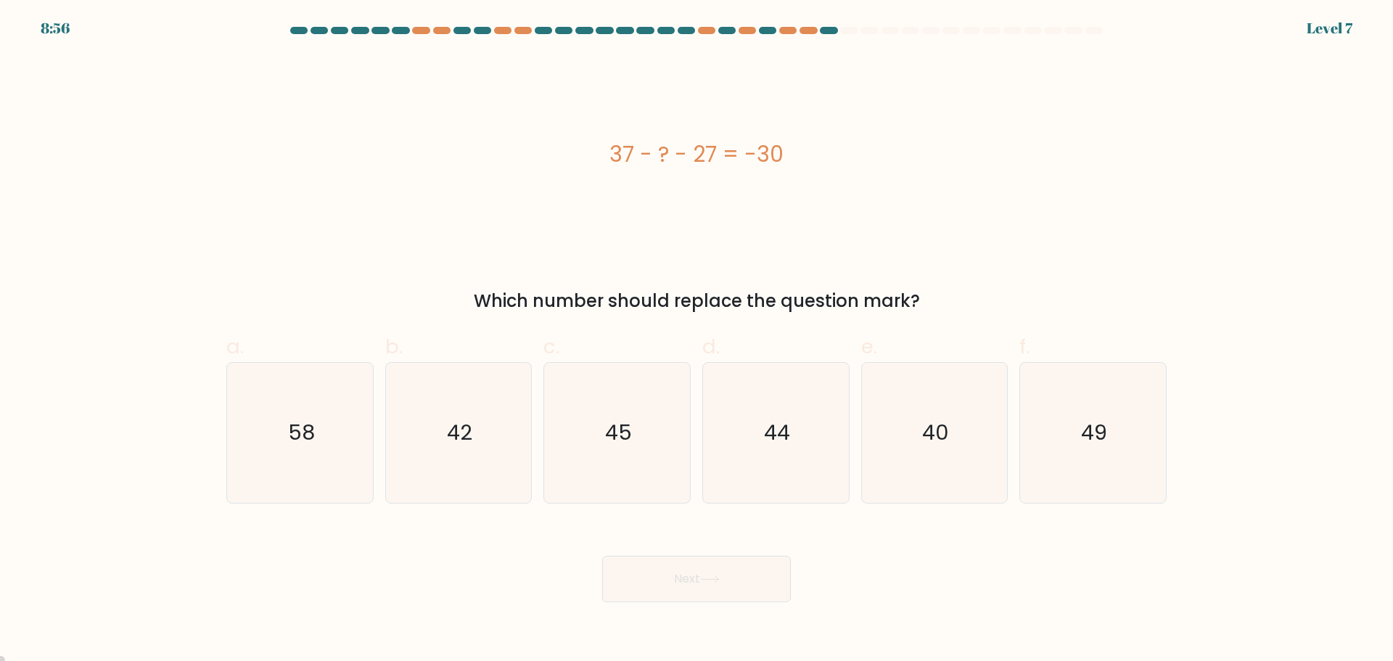
drag, startPoint x: 842, startPoint y: 172, endPoint x: 565, endPoint y: 143, distance: 277.9
click at [565, 143] on div "37 - ? - 27 = -30" at bounding box center [696, 154] width 940 height 198
copy div "37 - ? - 27 = -30"
click at [926, 452] on icon "40" at bounding box center [934, 433] width 140 height 140
click at [697, 340] on input "e. 40" at bounding box center [696, 335] width 1 height 9
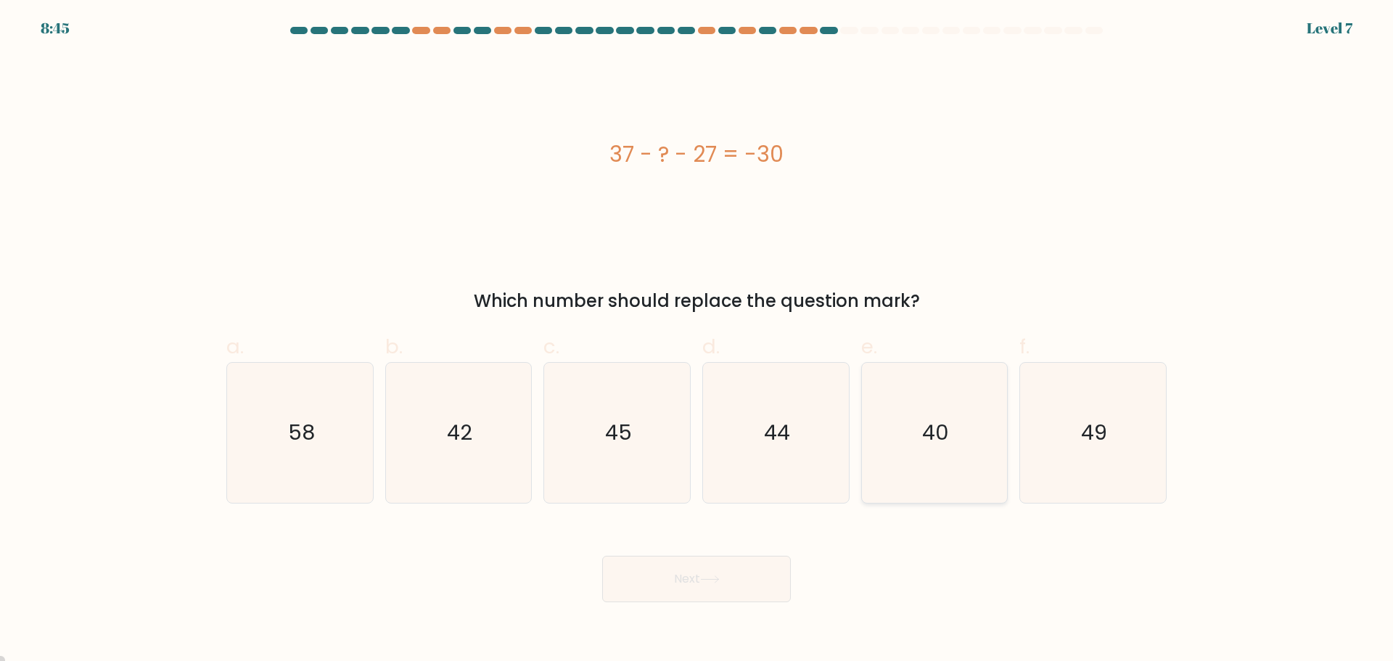
radio input "true"
click at [772, 584] on button "Next" at bounding box center [696, 579] width 189 height 46
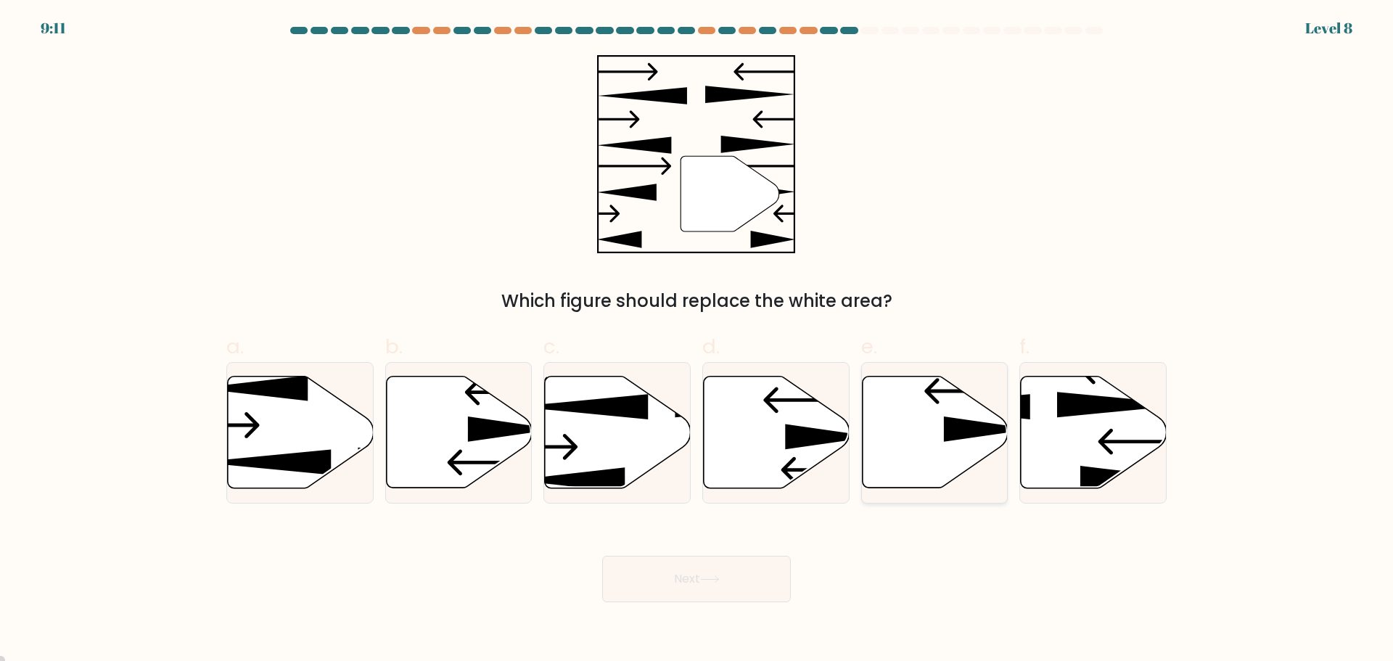
click at [938, 453] on icon at bounding box center [935, 432] width 146 height 112
click at [697, 340] on input "e." at bounding box center [696, 335] width 1 height 9
radio input "true"
click at [749, 578] on button "Next" at bounding box center [696, 579] width 189 height 46
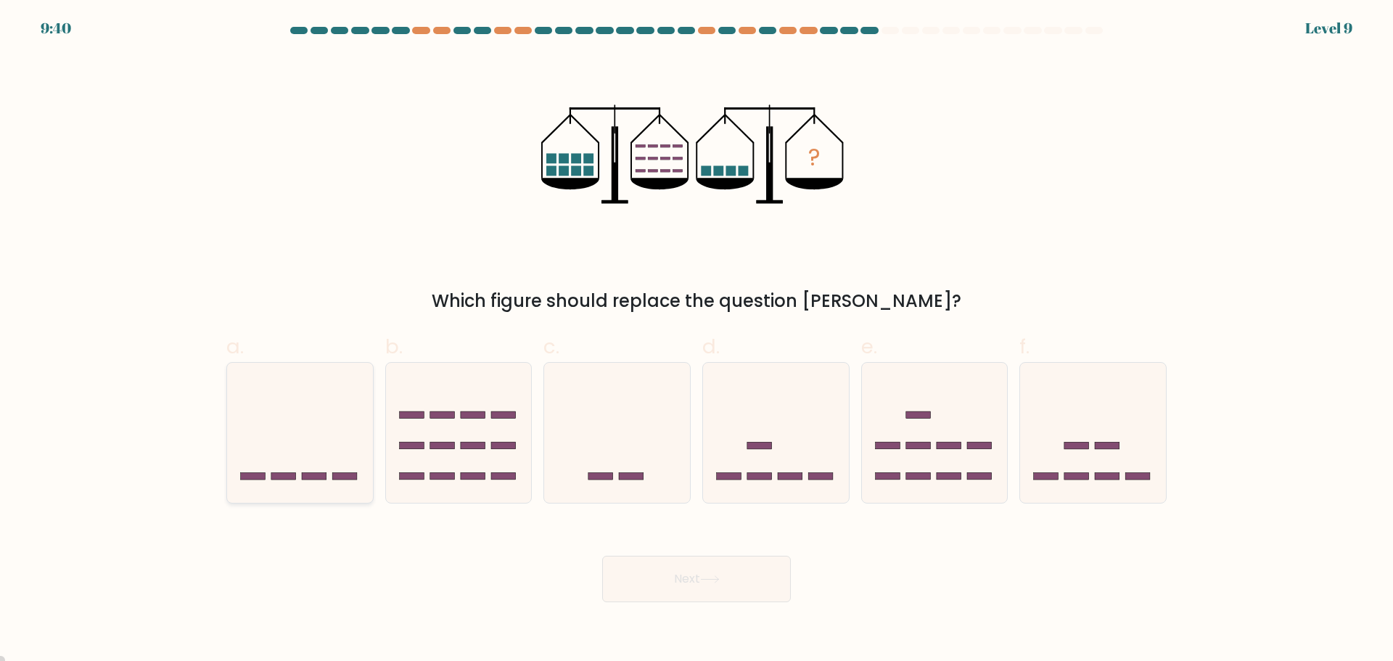
click at [342, 450] on icon at bounding box center [300, 432] width 146 height 120
click at [696, 340] on input "a." at bounding box center [696, 335] width 1 height 9
radio input "true"
click at [642, 565] on button "Next" at bounding box center [696, 579] width 189 height 46
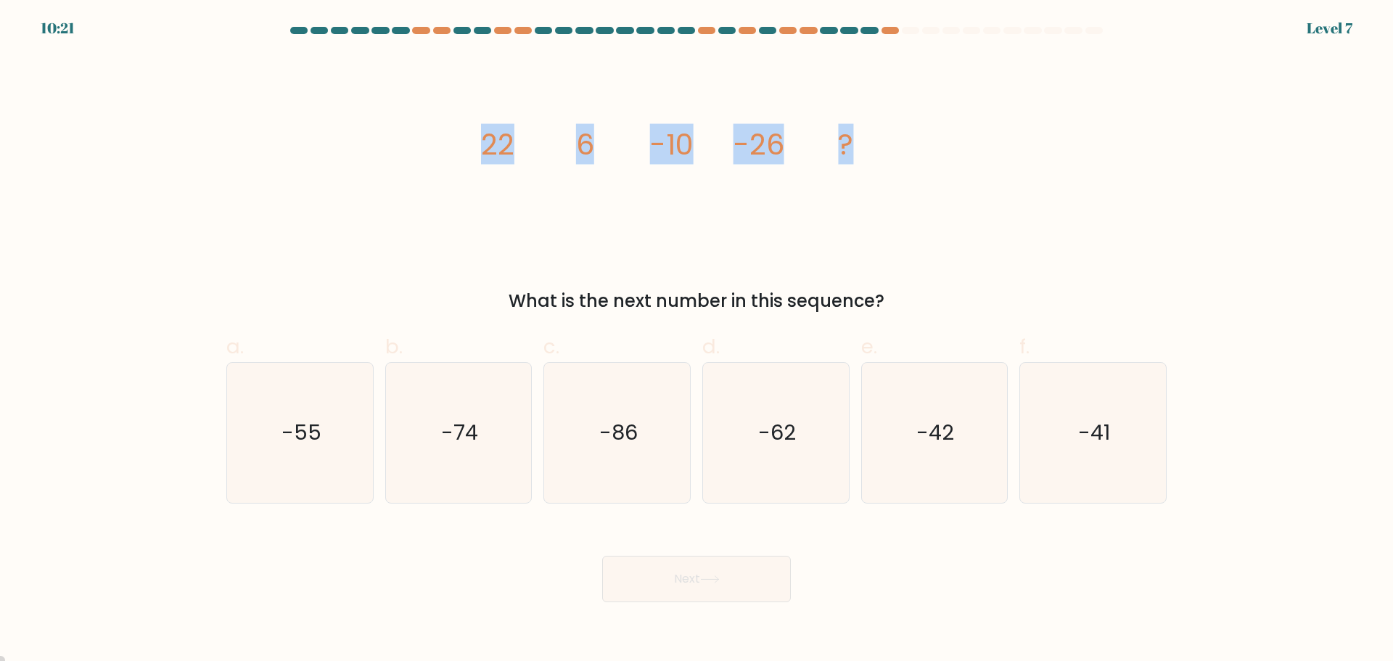
drag, startPoint x: 459, startPoint y: 140, endPoint x: 984, endPoint y: 165, distance: 525.8
click at [984, 165] on div "image/svg+xml 22 6 -10 -26 ? What is the next number in this sequence?" at bounding box center [697, 184] width 958 height 259
copy g "22 6 -10 -26 ?"
drag, startPoint x: 968, startPoint y: 406, endPoint x: 954, endPoint y: 419, distance: 19.0
click at [968, 406] on icon "-42" at bounding box center [934, 433] width 140 height 140
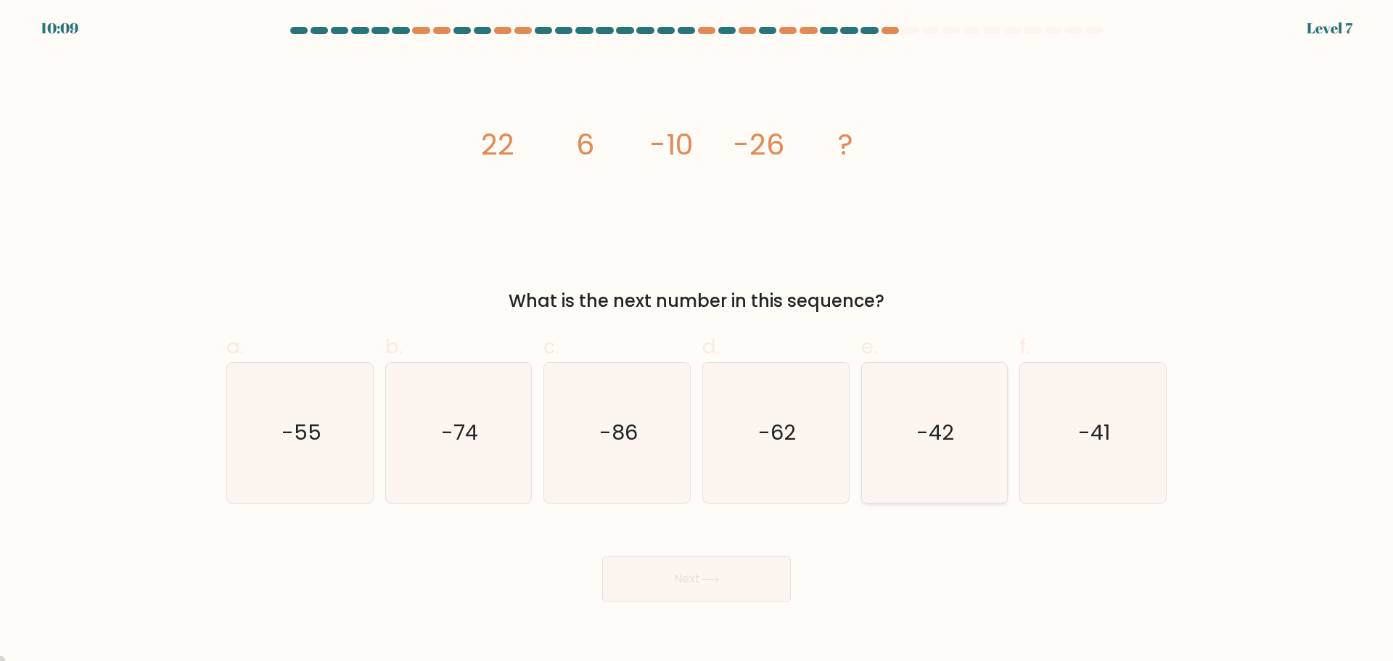
click at [697, 340] on input "e. -42" at bounding box center [696, 335] width 1 height 9
radio input "true"
click at [741, 582] on button "Next" at bounding box center [696, 579] width 189 height 46
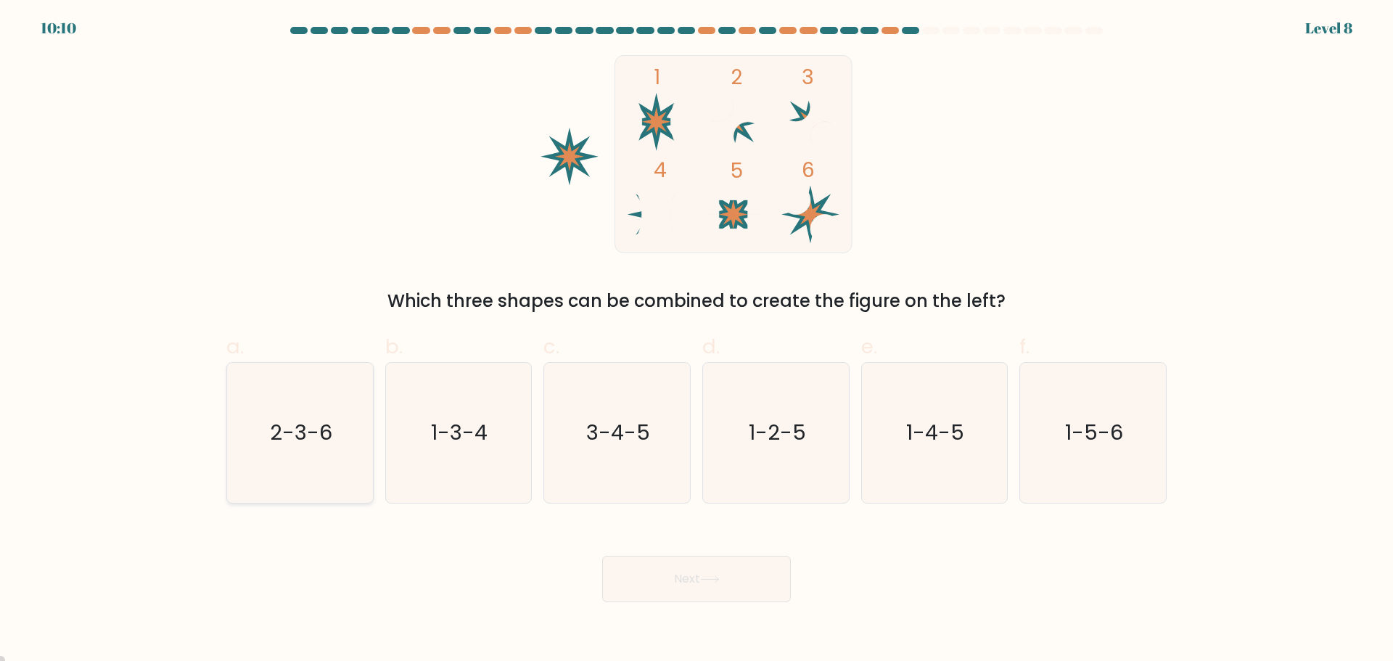
click at [284, 451] on icon "2-3-6" at bounding box center [300, 433] width 140 height 140
click at [696, 340] on input "a. 2-3-6" at bounding box center [696, 335] width 1 height 9
radio input "true"
click at [748, 575] on button "Next" at bounding box center [696, 579] width 189 height 46
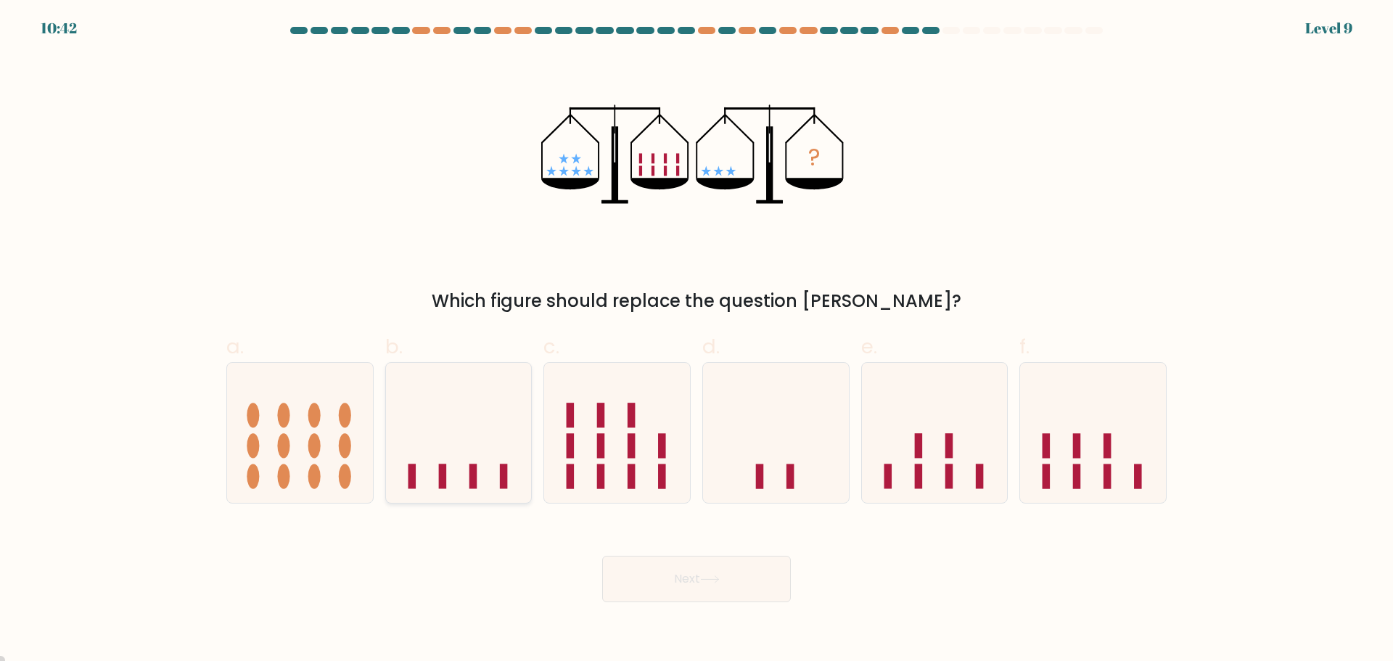
click at [503, 451] on icon at bounding box center [459, 432] width 146 height 120
click at [696, 340] on input "b." at bounding box center [696, 335] width 1 height 9
radio input "true"
click at [730, 580] on button "Next" at bounding box center [696, 579] width 189 height 46
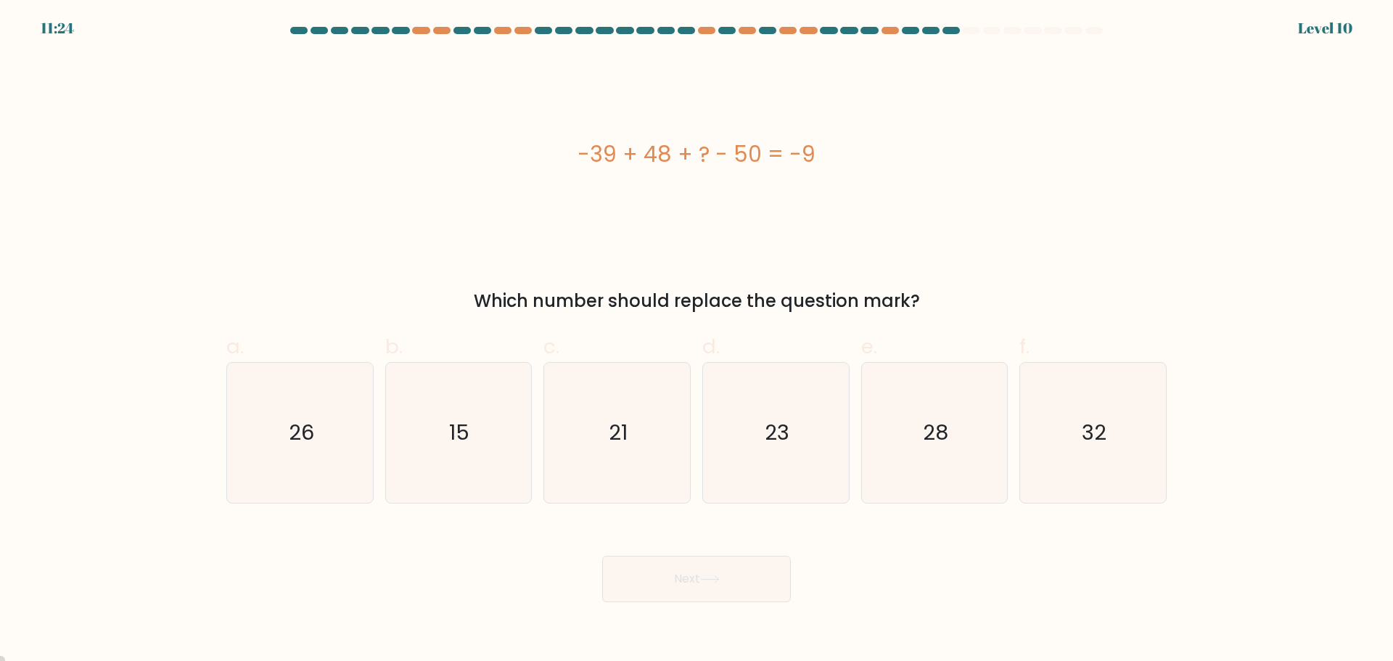
drag, startPoint x: 578, startPoint y: 160, endPoint x: 879, endPoint y: 178, distance: 300.9
click at [879, 178] on div "-39 + 48 + ? - 50 = -9" at bounding box center [696, 154] width 940 height 198
copy div "-39 + 48 + ? - 50 = -9"
click at [1130, 461] on icon "32" at bounding box center [1093, 433] width 140 height 140
click at [697, 340] on input "f. 32" at bounding box center [696, 335] width 1 height 9
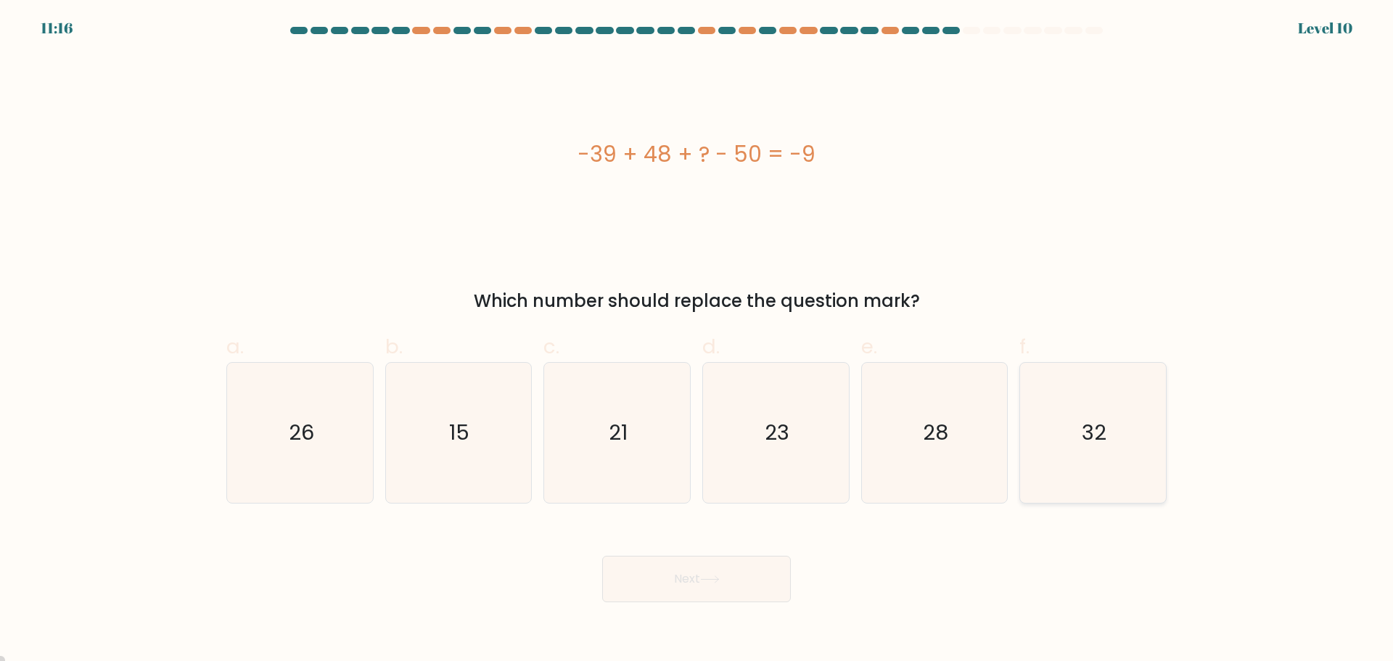
radio input "true"
drag, startPoint x: 701, startPoint y: 583, endPoint x: 709, endPoint y: 584, distance: 7.3
click at [702, 583] on button "Next" at bounding box center [696, 579] width 189 height 46
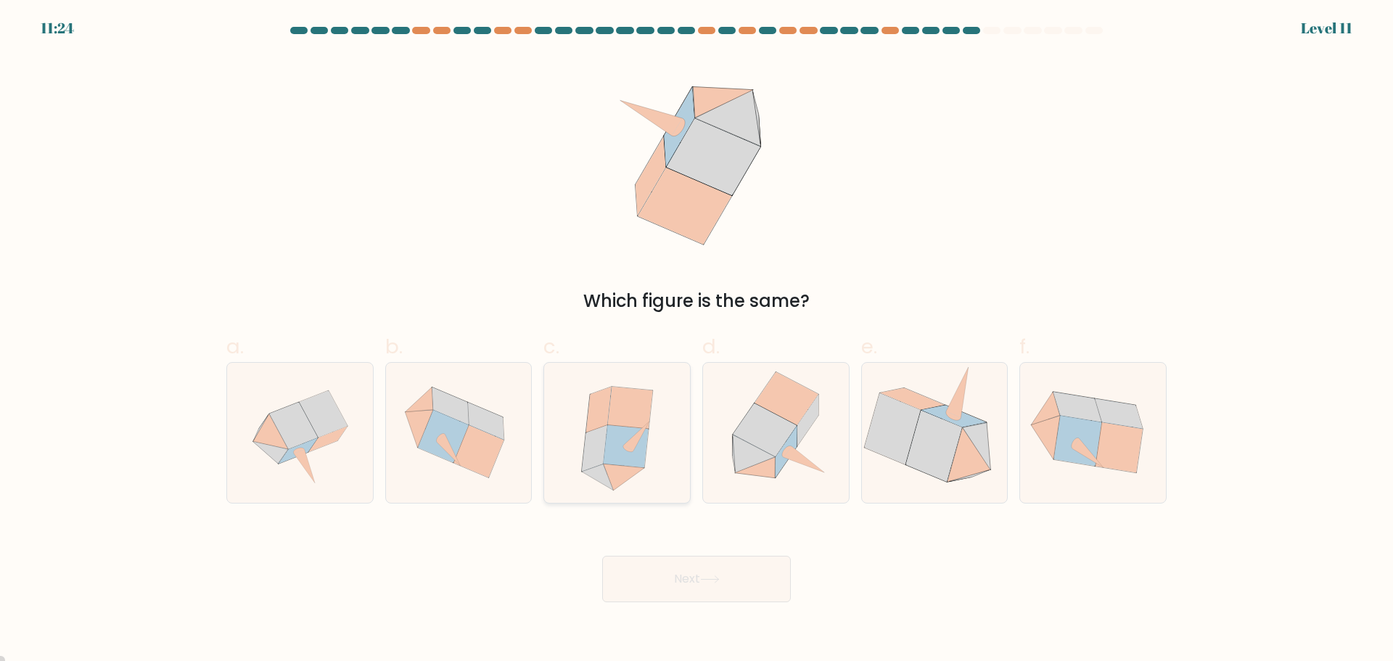
click at [642, 427] on icon at bounding box center [629, 408] width 45 height 42
click at [696, 340] on input "c." at bounding box center [696, 335] width 1 height 9
radio input "true"
click at [752, 581] on button "Next" at bounding box center [696, 579] width 189 height 46
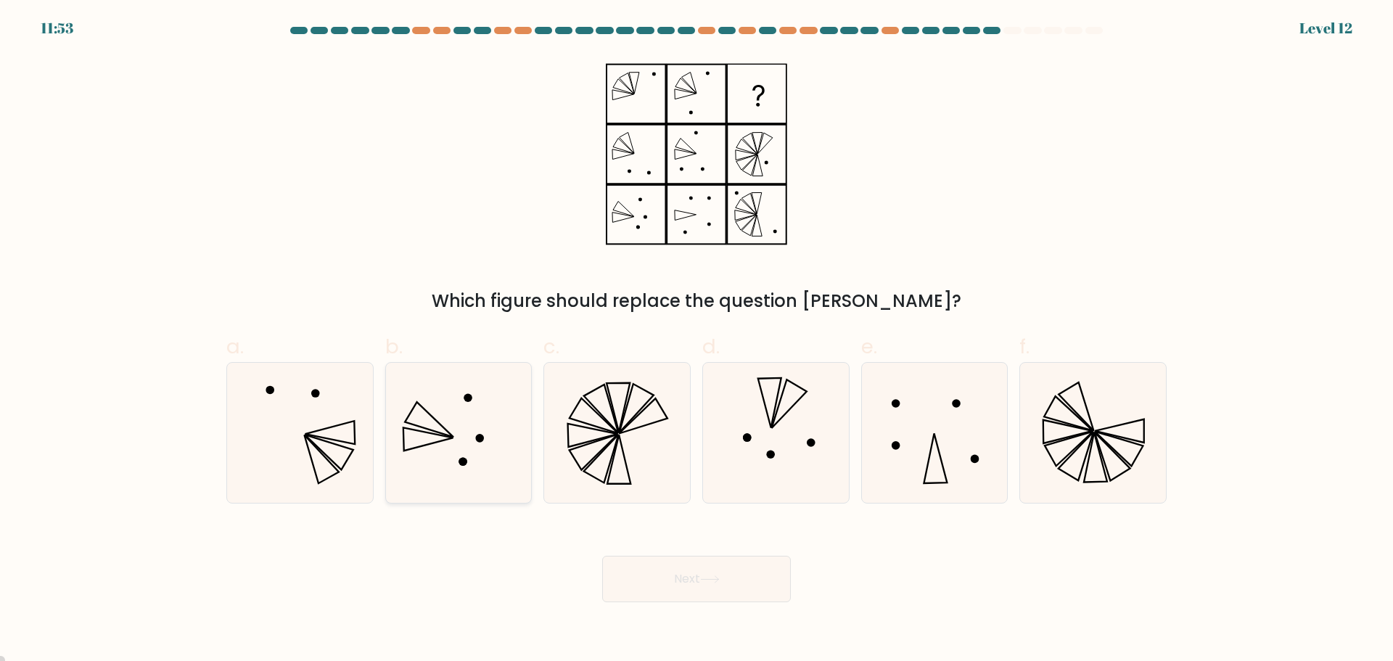
click at [451, 425] on icon at bounding box center [458, 433] width 140 height 140
click at [696, 340] on input "b." at bounding box center [696, 335] width 1 height 9
radio input "true"
click at [704, 588] on button "Next" at bounding box center [696, 579] width 189 height 46
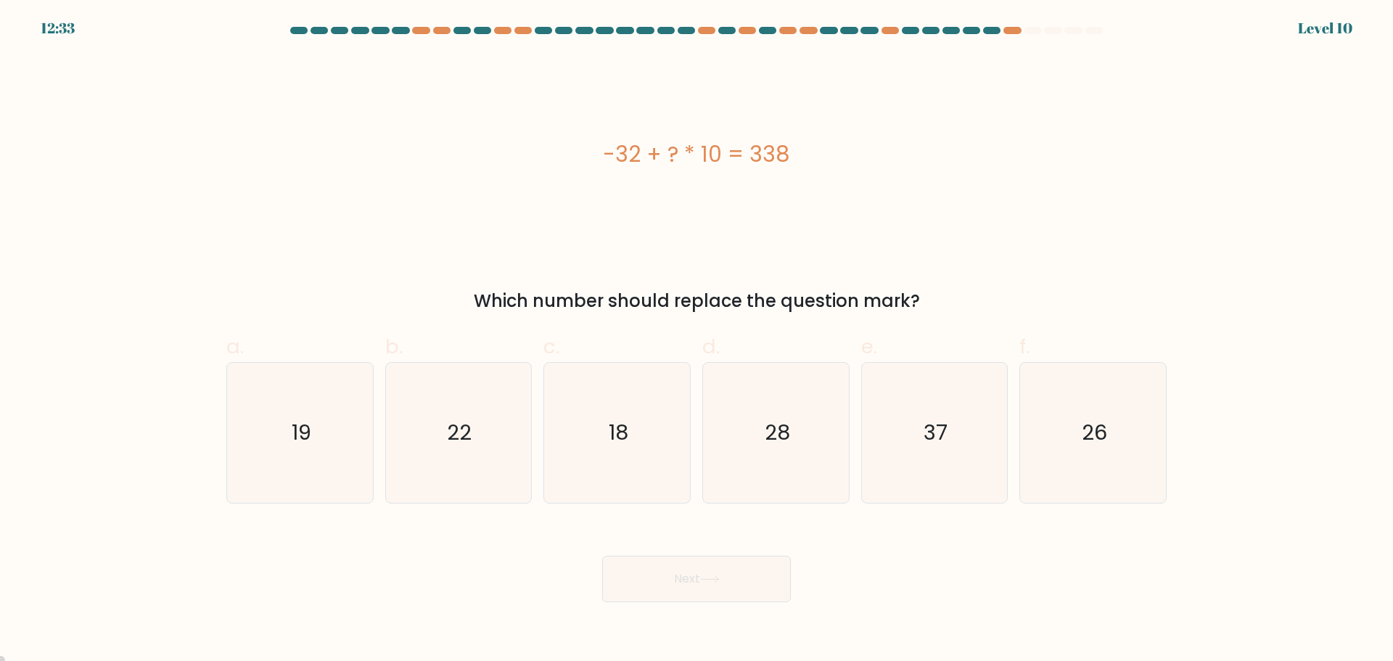
drag, startPoint x: 604, startPoint y: 150, endPoint x: 876, endPoint y: 181, distance: 274.5
click at [876, 181] on div "-32 + ? * 10 = 338" at bounding box center [696, 154] width 940 height 198
copy div "-32 + ? * 10 = 338"
click at [956, 431] on icon "37" at bounding box center [934, 433] width 140 height 140
click at [697, 340] on input "e. 37" at bounding box center [696, 335] width 1 height 9
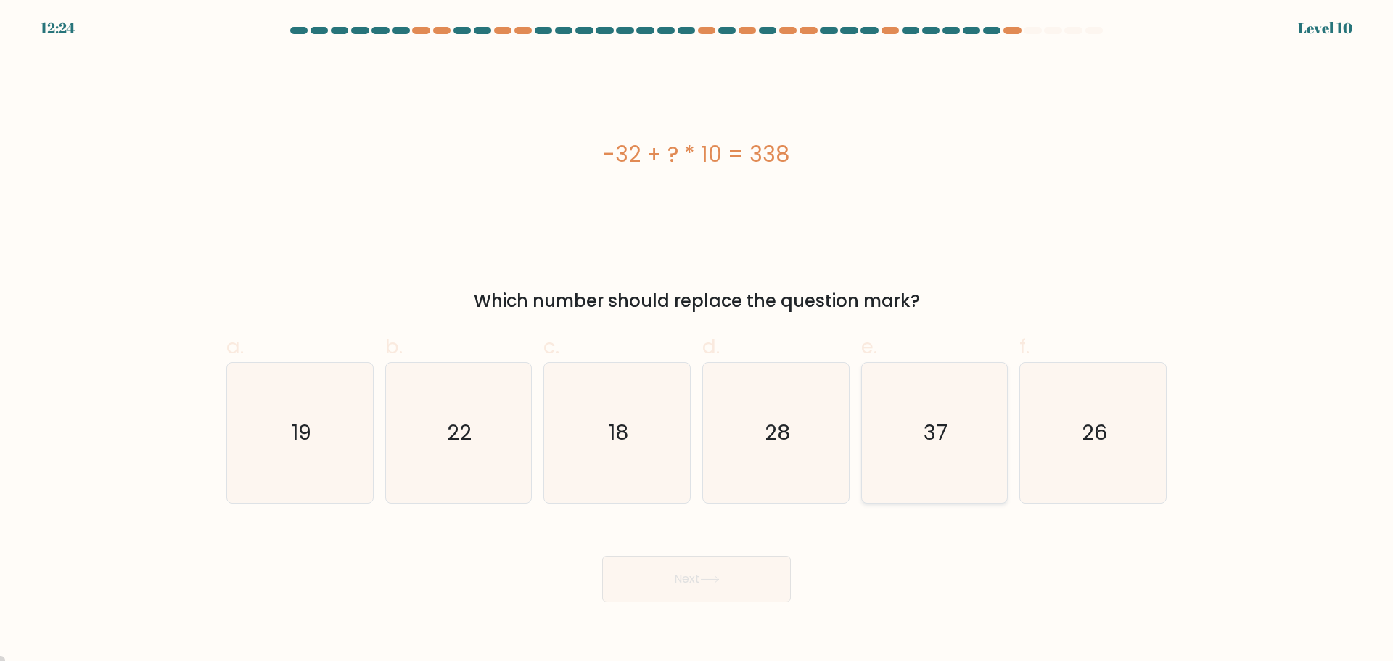
radio input "true"
click at [742, 585] on button "Next" at bounding box center [696, 579] width 189 height 46
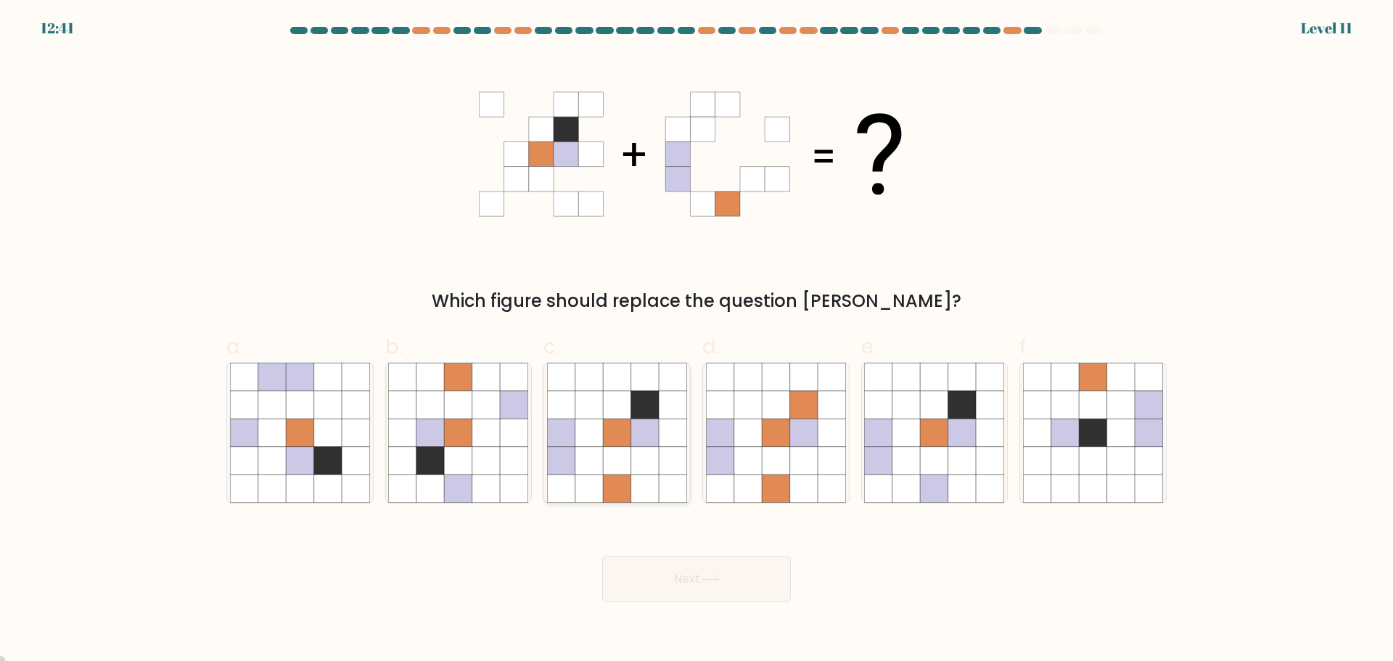
click at [635, 404] on icon at bounding box center [645, 404] width 28 height 28
click at [696, 340] on input "c." at bounding box center [696, 335] width 1 height 9
radio input "true"
click at [719, 577] on icon at bounding box center [710, 579] width 20 height 8
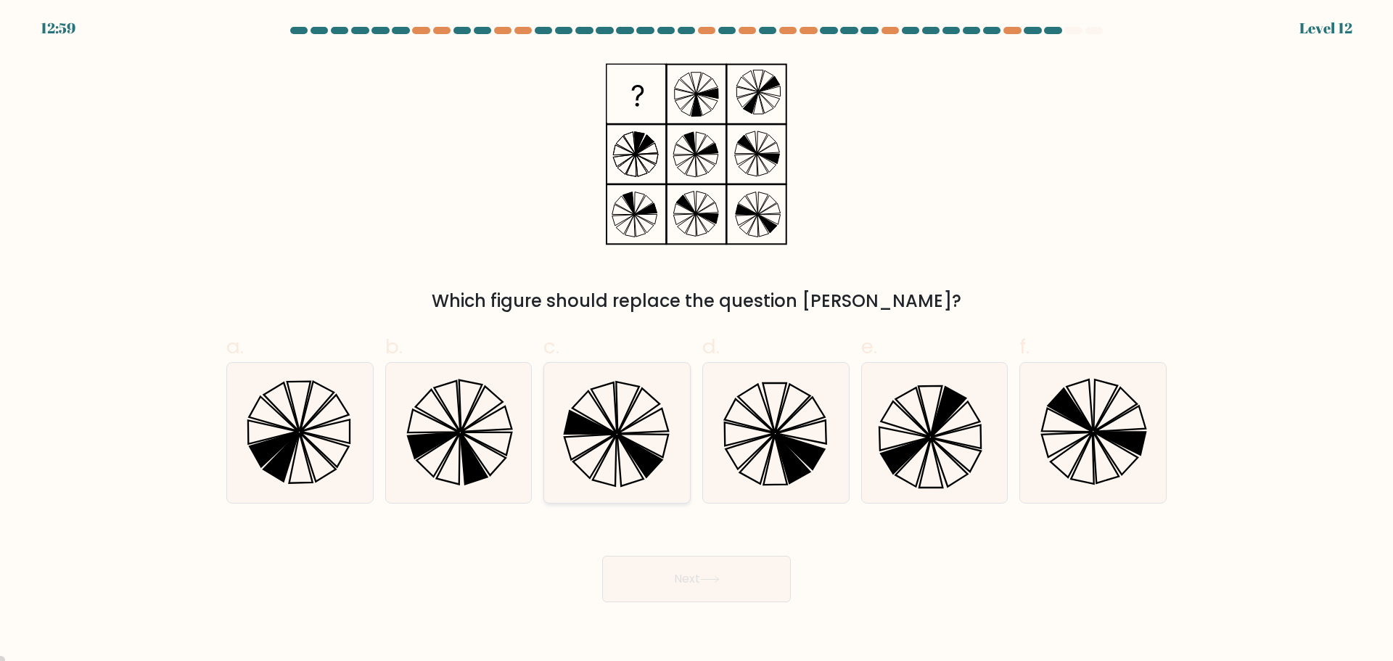
click at [619, 427] on icon at bounding box center [617, 433] width 140 height 140
click at [696, 340] on input "c." at bounding box center [696, 335] width 1 height 9
radio input "true"
click at [717, 584] on button "Next" at bounding box center [696, 579] width 189 height 46
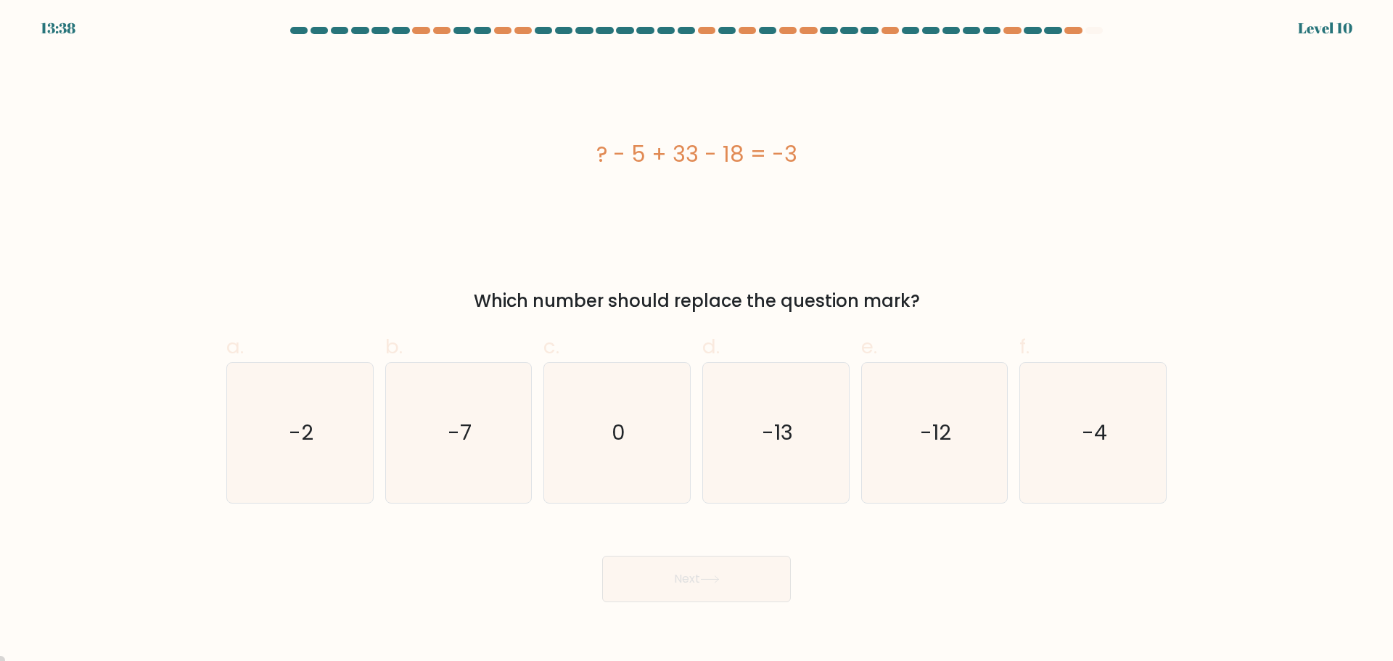
drag, startPoint x: 585, startPoint y: 137, endPoint x: 828, endPoint y: 168, distance: 244.9
click at [828, 168] on div "? - 5 + 33 - 18 = -3" at bounding box center [696, 154] width 940 height 198
copy div "? - 5 + 33 - 18 = -3"
click at [831, 383] on icon "-13" at bounding box center [776, 433] width 140 height 140
click at [697, 340] on input "d. -13" at bounding box center [696, 335] width 1 height 9
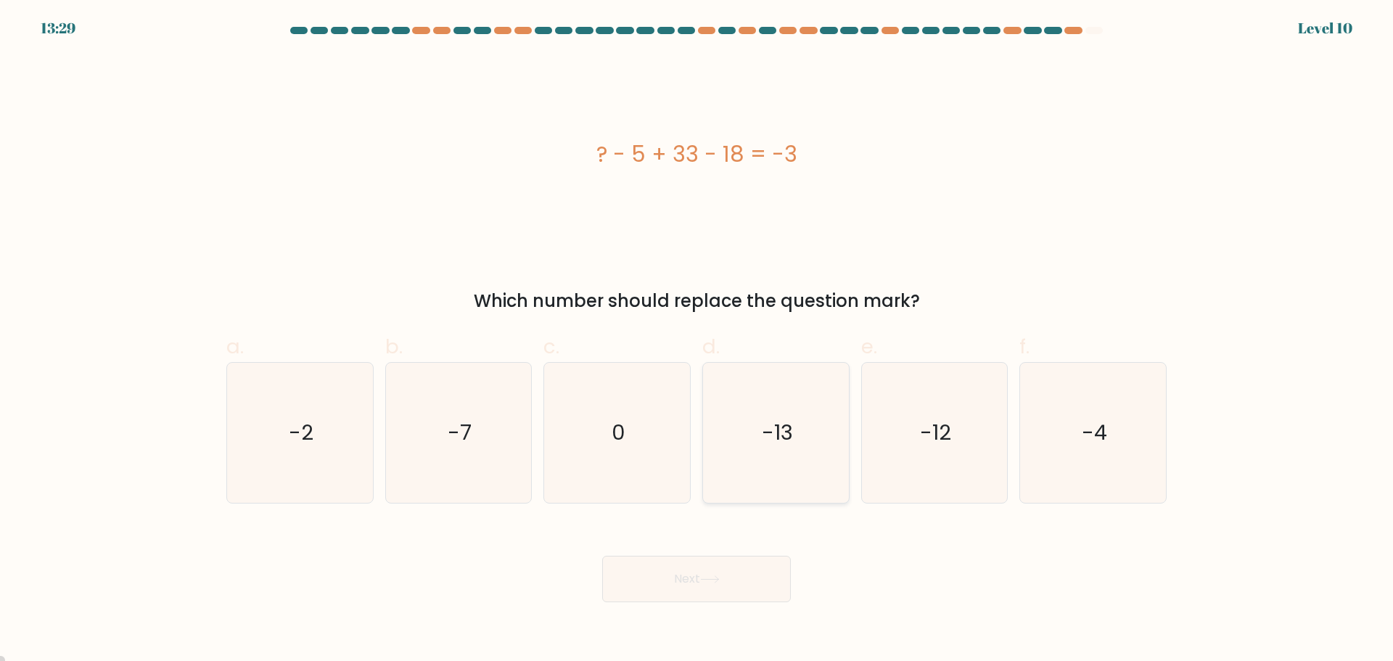
radio input "true"
click at [743, 585] on button "Next" at bounding box center [696, 579] width 189 height 46
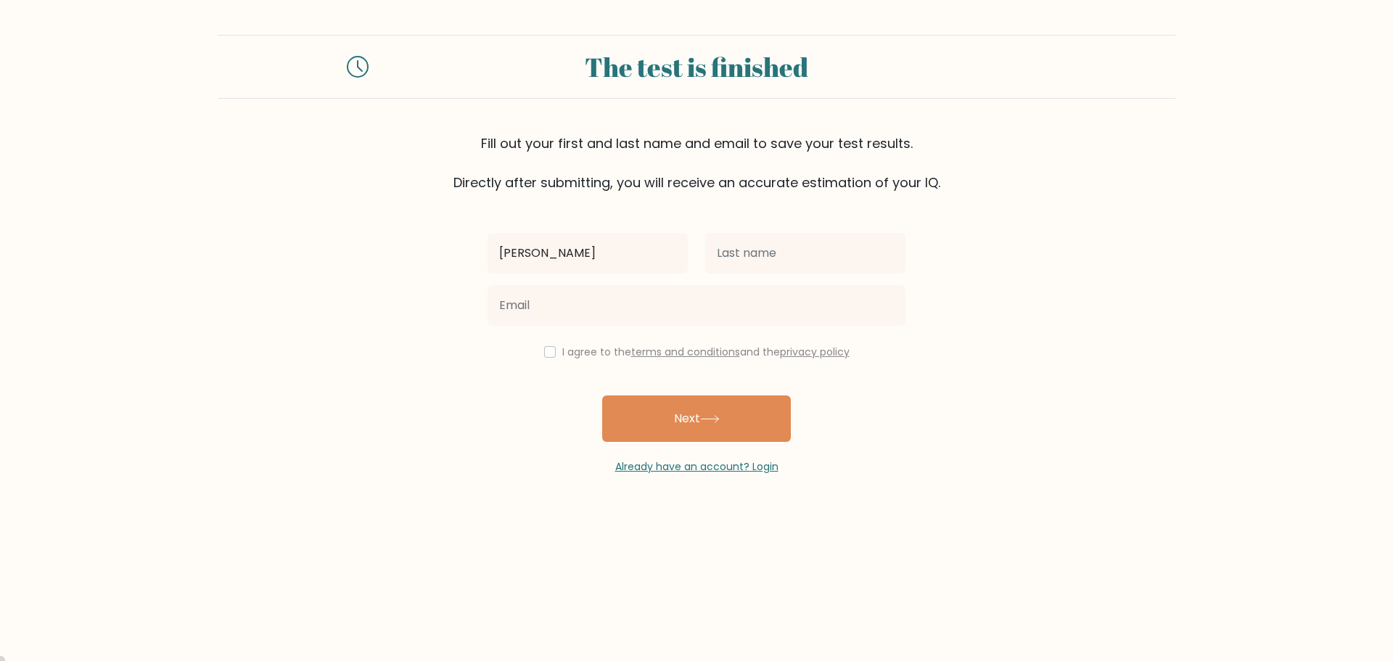
type input "Shiela"
click at [752, 260] on input "text" at bounding box center [805, 253] width 200 height 41
type input "Javier"
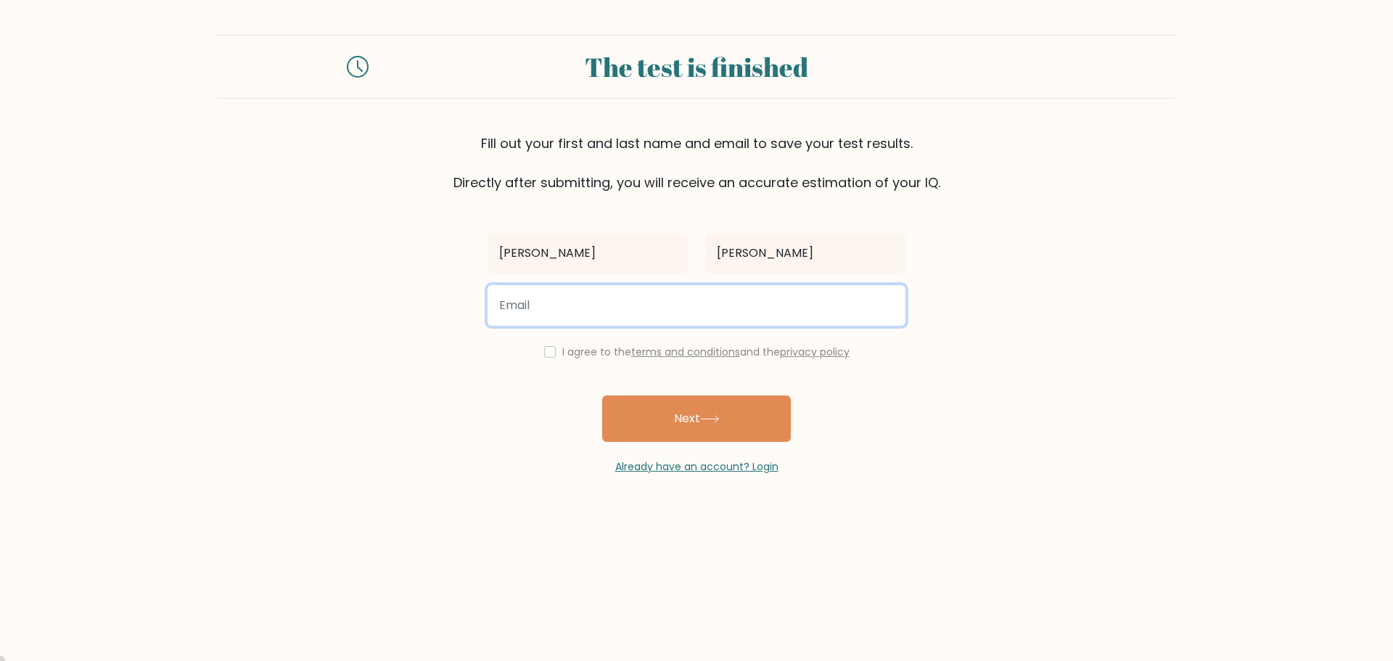
click at [675, 321] on input "email" at bounding box center [696, 305] width 418 height 41
type input "javiershiela.va@gmail.com"
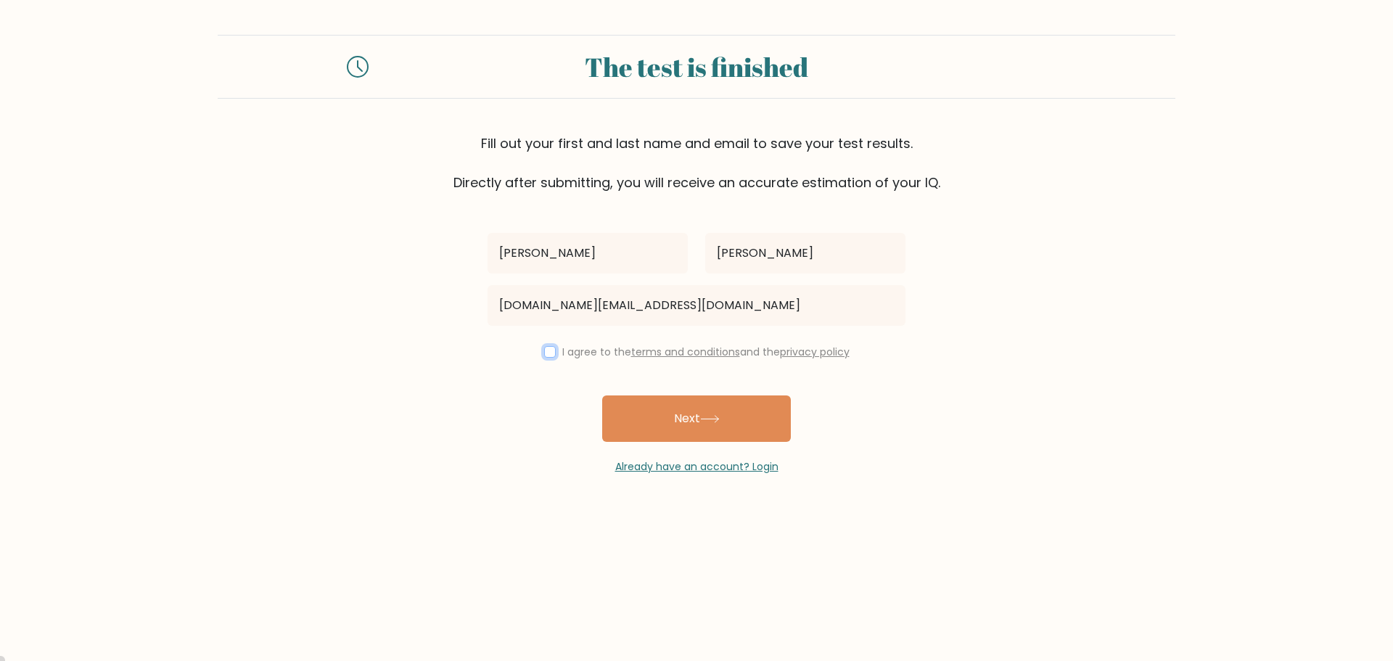
drag, startPoint x: 548, startPoint y: 355, endPoint x: 565, endPoint y: 369, distance: 21.2
click at [548, 355] on input "checkbox" at bounding box center [550, 352] width 12 height 12
checkbox input "true"
click at [636, 410] on button "Next" at bounding box center [696, 418] width 189 height 46
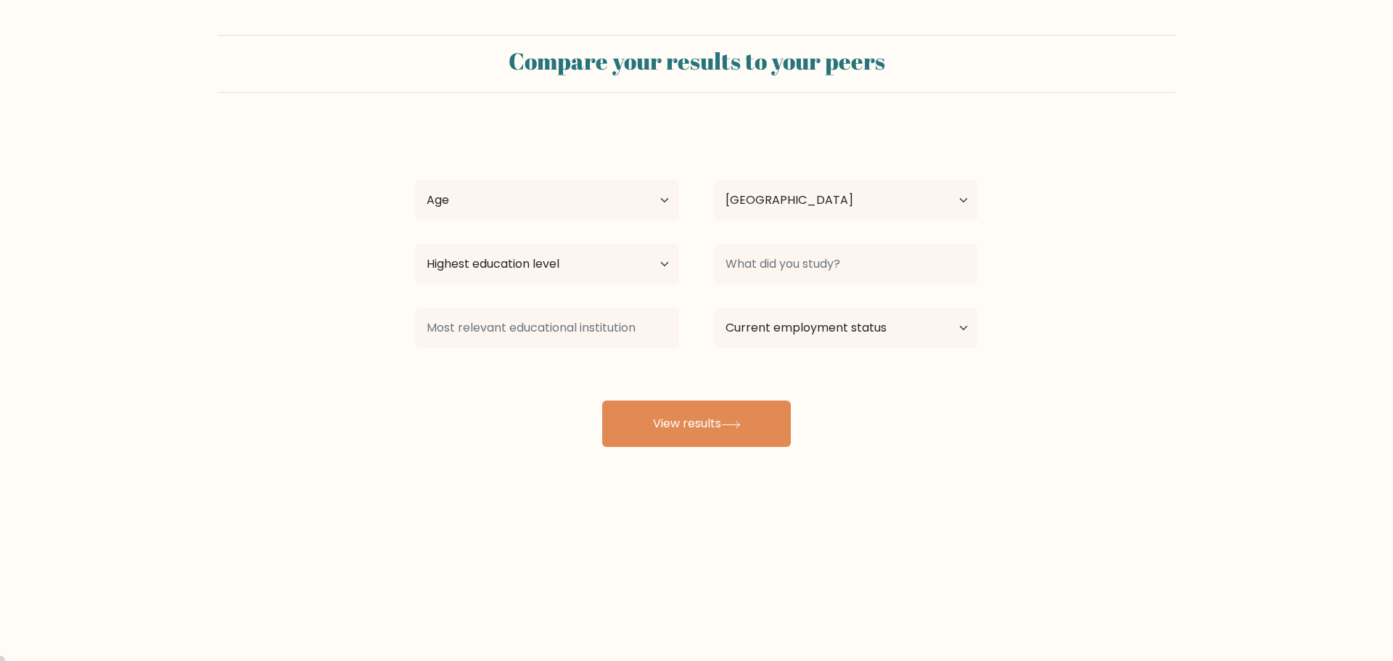
select select "PH"
click at [622, 198] on select "Age Under [DEMOGRAPHIC_DATA] [DEMOGRAPHIC_DATA] [DEMOGRAPHIC_DATA] [DEMOGRAPHIC…" at bounding box center [547, 200] width 264 height 41
select select "25_34"
click at [415, 180] on select "Age Under [DEMOGRAPHIC_DATA] [DEMOGRAPHIC_DATA] [DEMOGRAPHIC_DATA] [DEMOGRAPHIC…" at bounding box center [547, 200] width 264 height 41
click at [574, 274] on select "Highest education level No schooling Primary Lower Secondary Upper Secondary Oc…" at bounding box center [547, 264] width 264 height 41
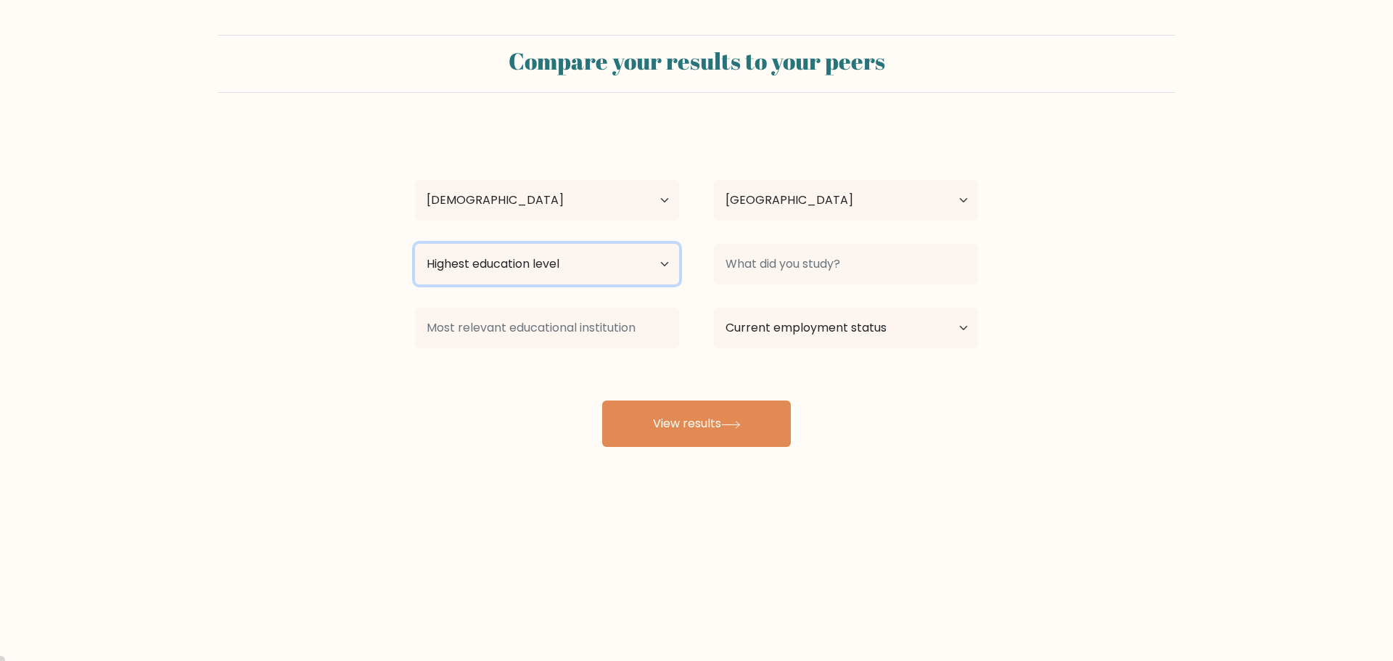
select select "bachelors_degree"
click at [415, 244] on select "Highest education level No schooling Primary Lower Secondary Upper Secondary Oc…" at bounding box center [547, 264] width 264 height 41
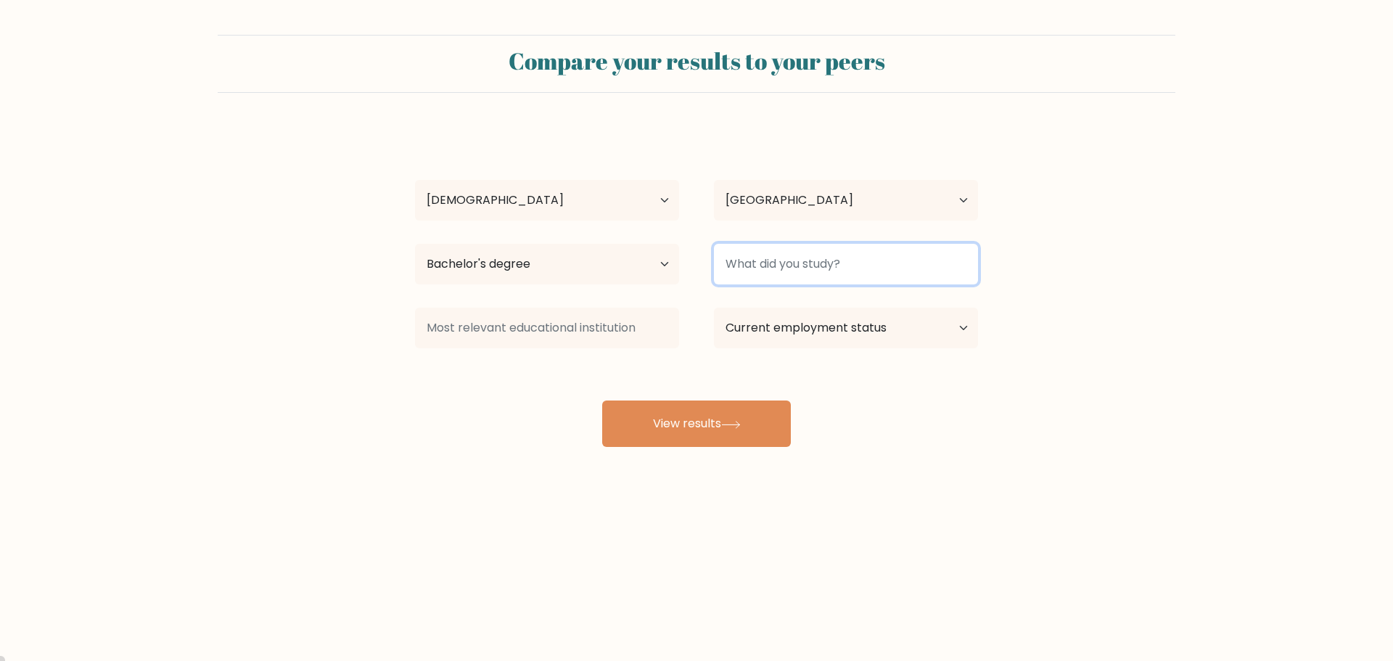
click at [829, 250] on input at bounding box center [846, 264] width 264 height 41
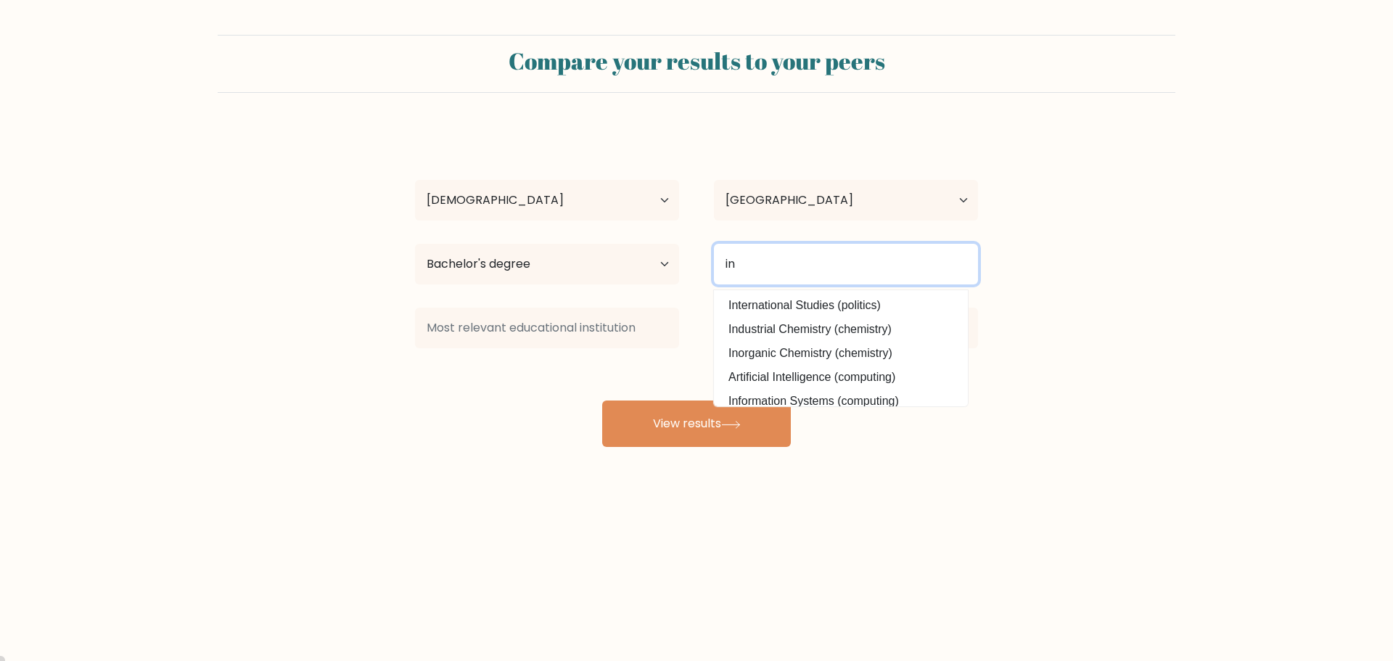
type input "i"
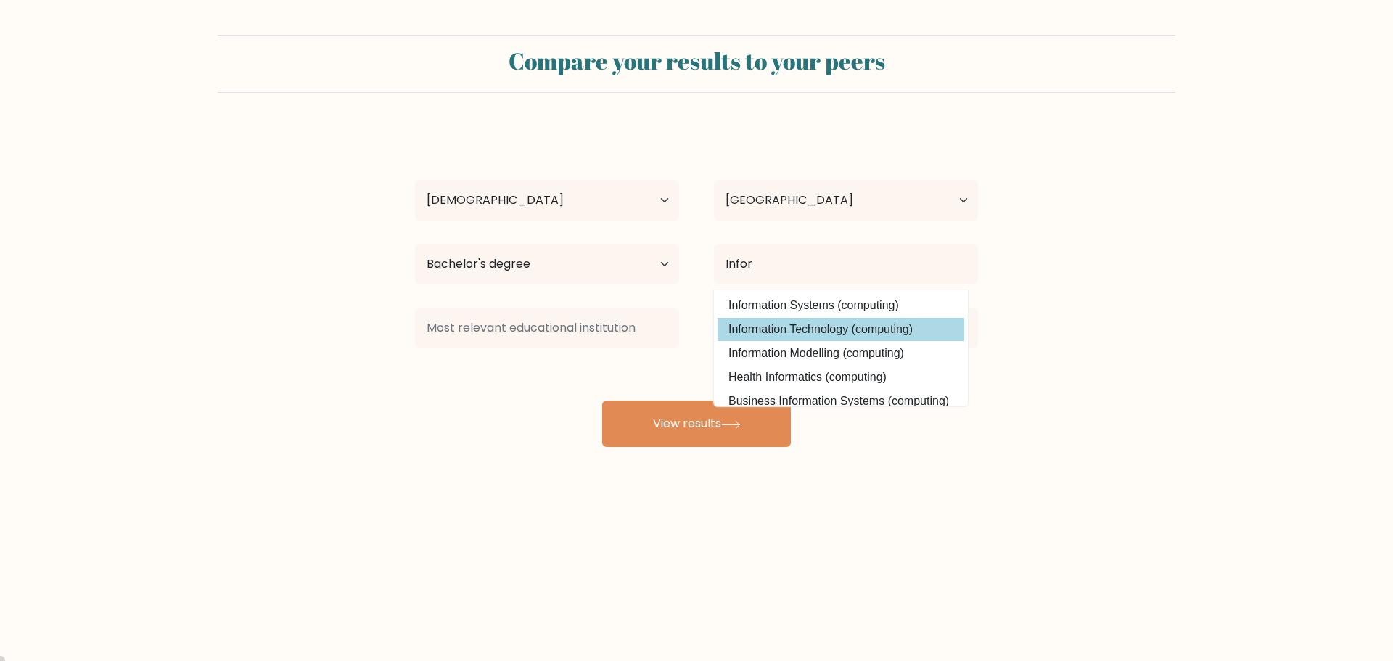
click at [812, 325] on option "Information Technology (computing)" at bounding box center [840, 329] width 247 height 23
type input "Information Technology"
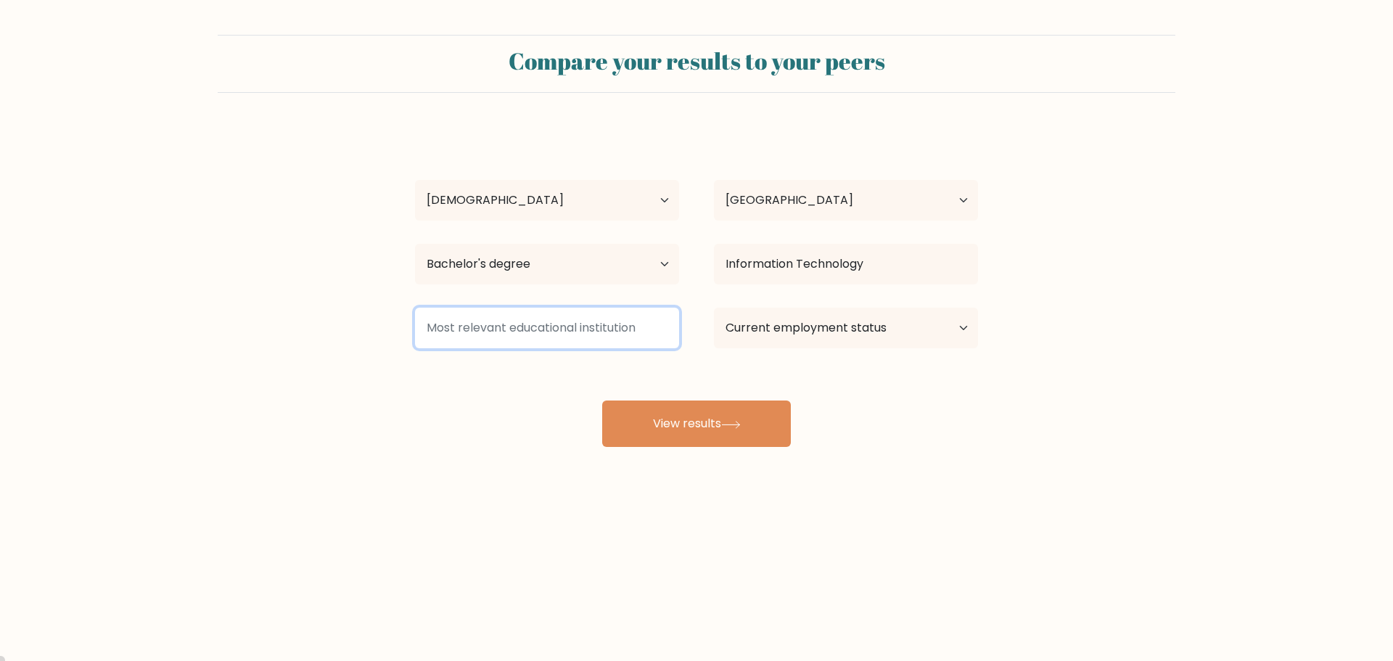
click at [576, 321] on input at bounding box center [547, 328] width 264 height 41
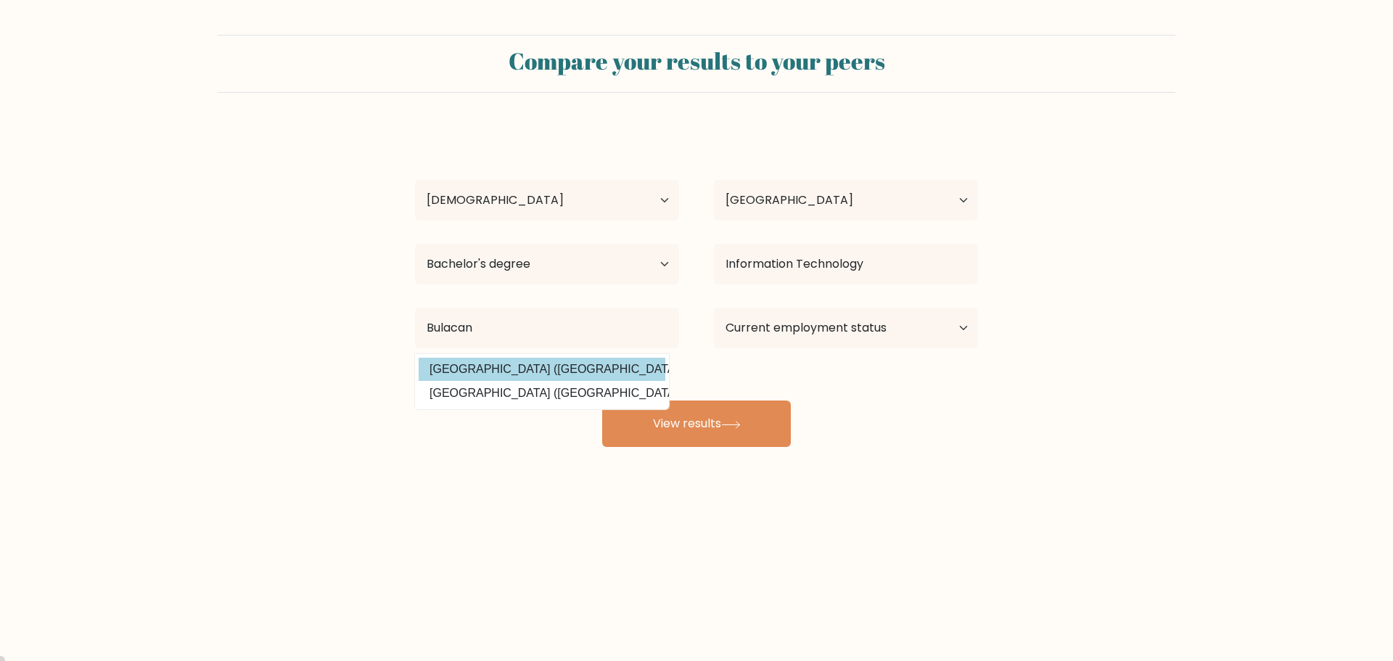
click at [614, 372] on option "Bulacan State University (Philippines)" at bounding box center [542, 369] width 247 height 23
type input "[GEOGRAPHIC_DATA]"
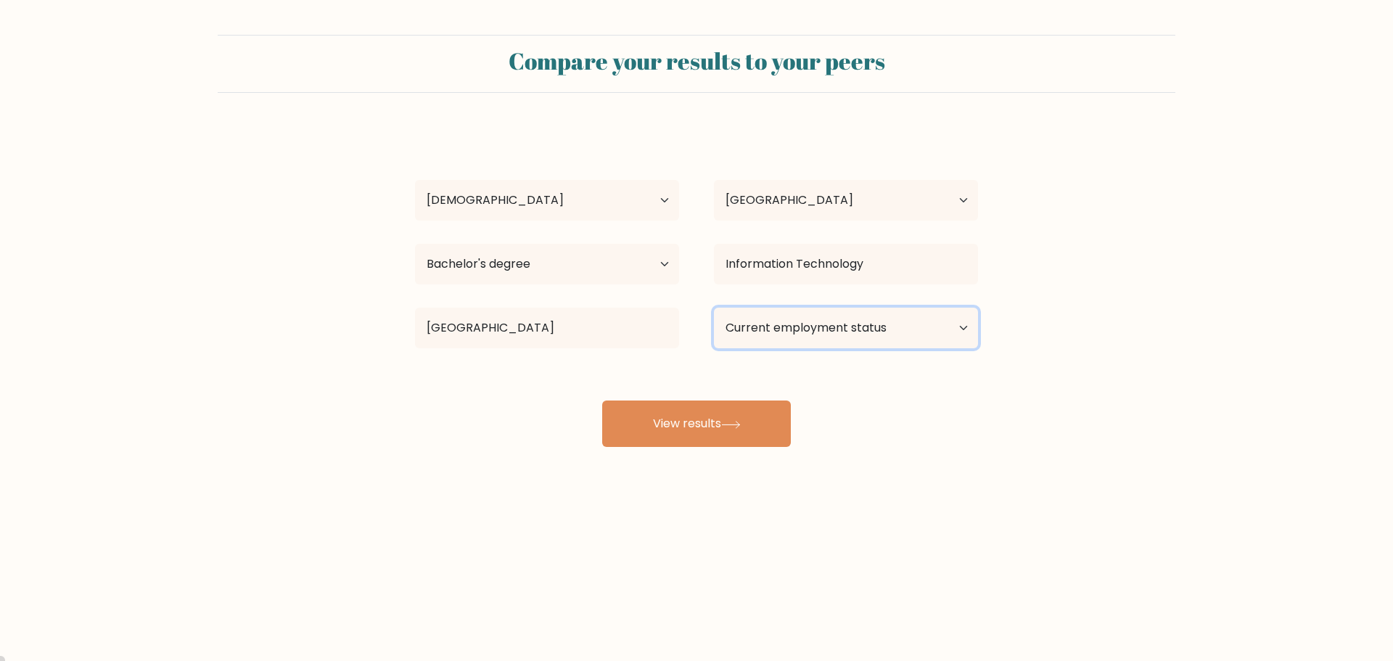
click at [809, 326] on select "Current employment status Employed Student Retired Other / prefer not to answer" at bounding box center [846, 328] width 264 height 41
select select "other"
click at [714, 308] on select "Current employment status Employed Student Retired Other / prefer not to answer" at bounding box center [846, 328] width 264 height 41
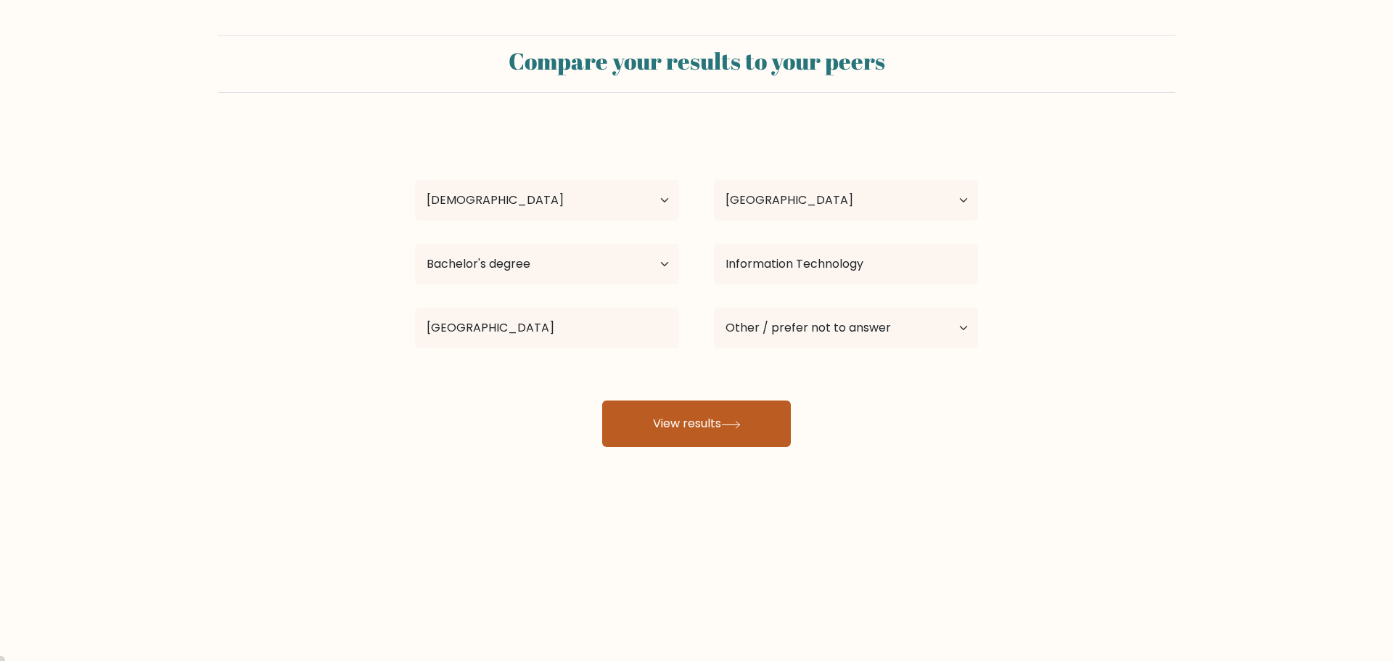
click at [733, 429] on button "View results" at bounding box center [696, 423] width 189 height 46
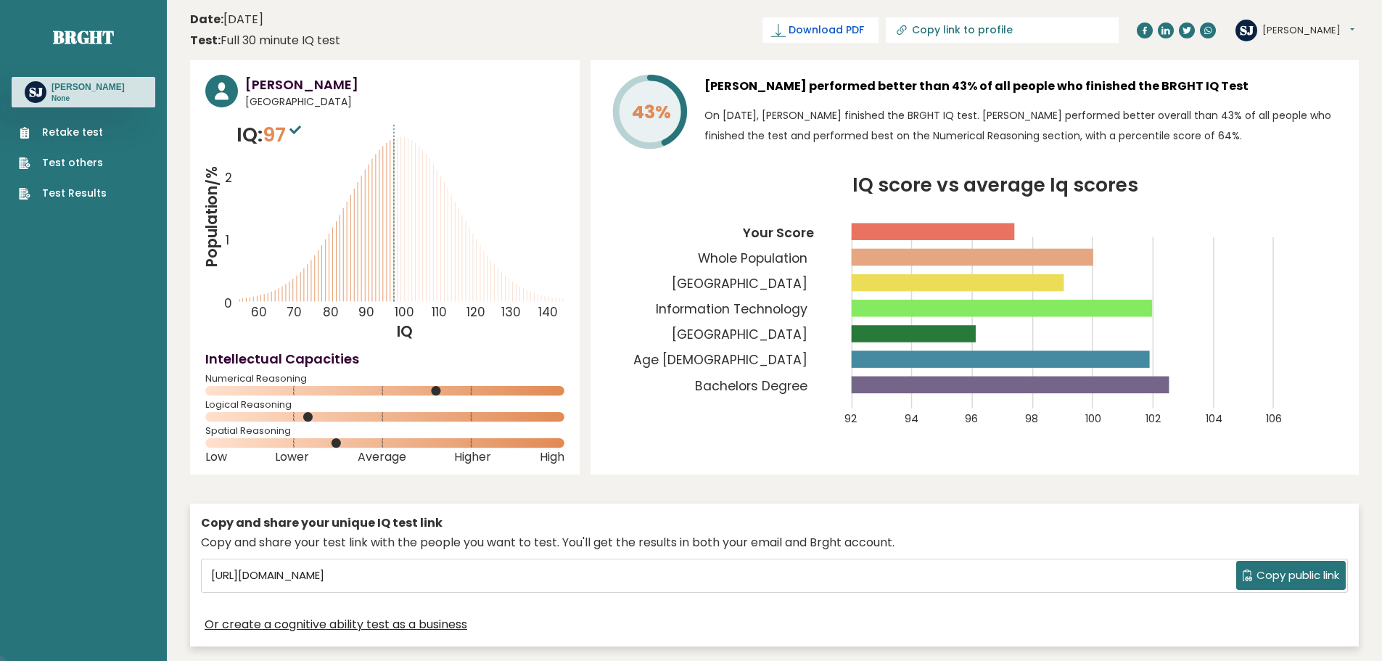
click at [857, 31] on link "Download PDF" at bounding box center [820, 29] width 116 height 25
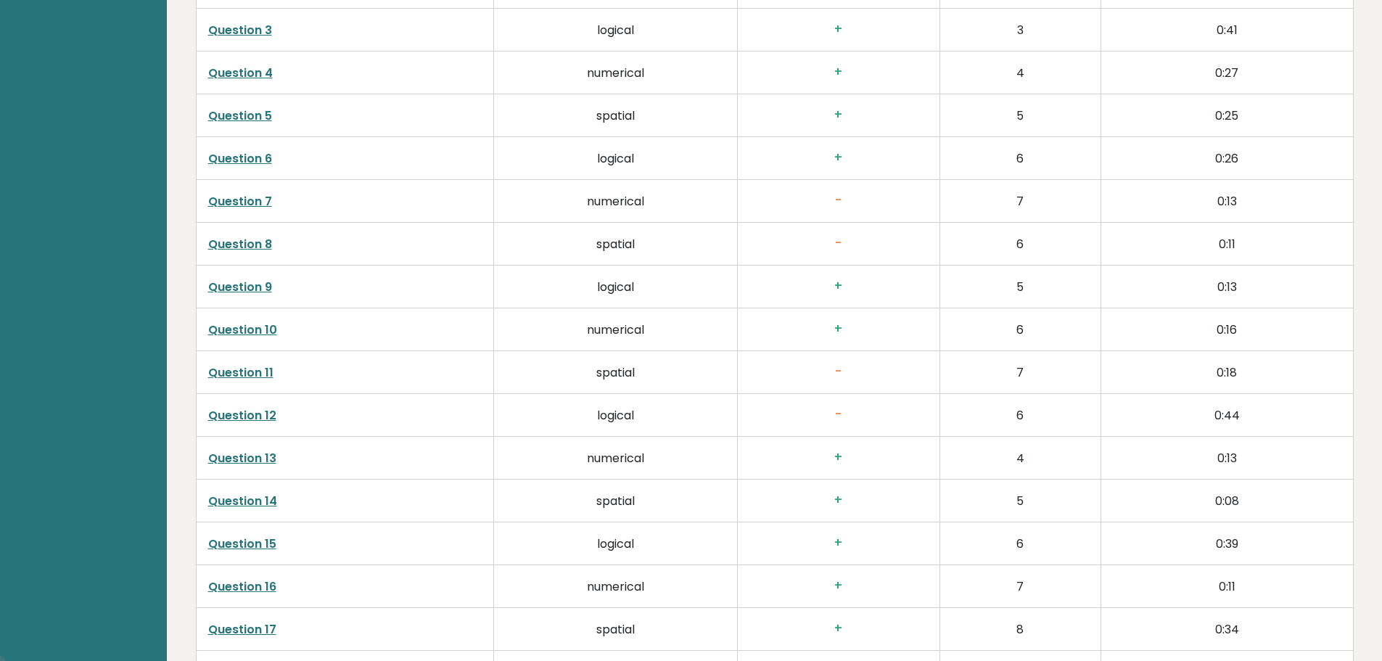
scroll to position [2757, 0]
